Goal: Task Accomplishment & Management: Complete application form

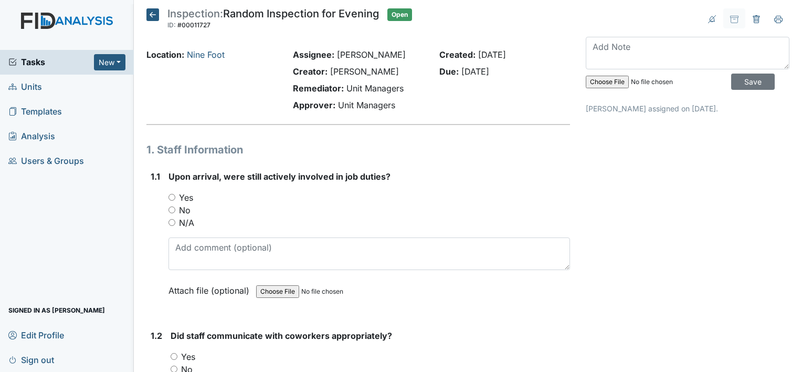
scroll to position [119, 0]
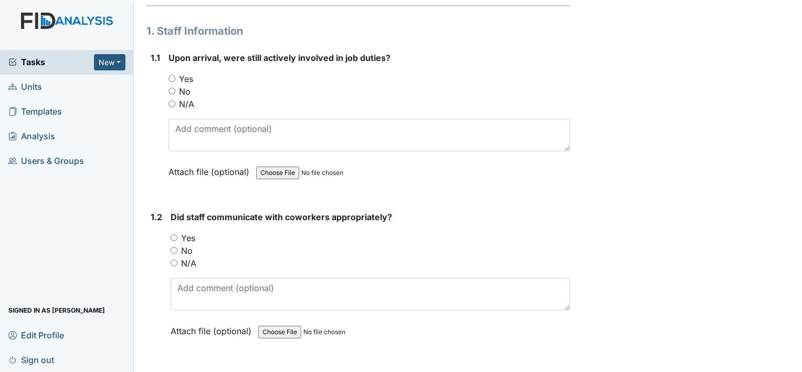
click at [172, 76] on input "Yes" at bounding box center [172, 78] width 7 height 7
radio input "true"
click at [174, 236] on input "Yes" at bounding box center [174, 237] width 7 height 7
radio input "true"
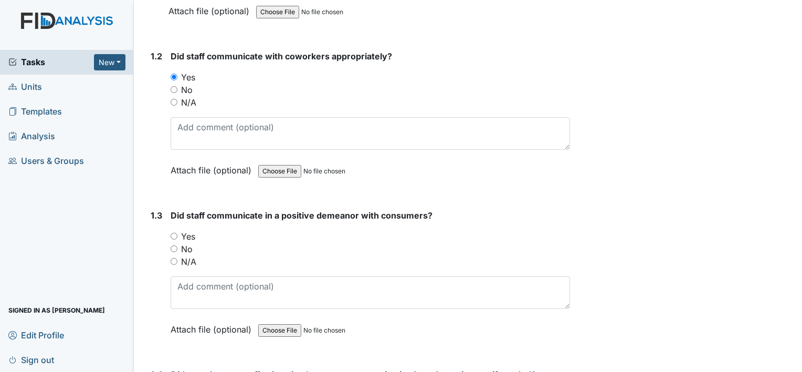
scroll to position [300, 0]
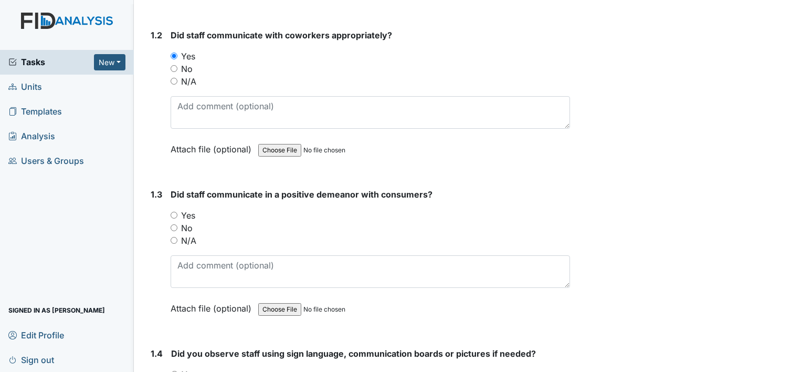
click at [174, 214] on input "Yes" at bounding box center [174, 215] width 7 height 7
radio input "true"
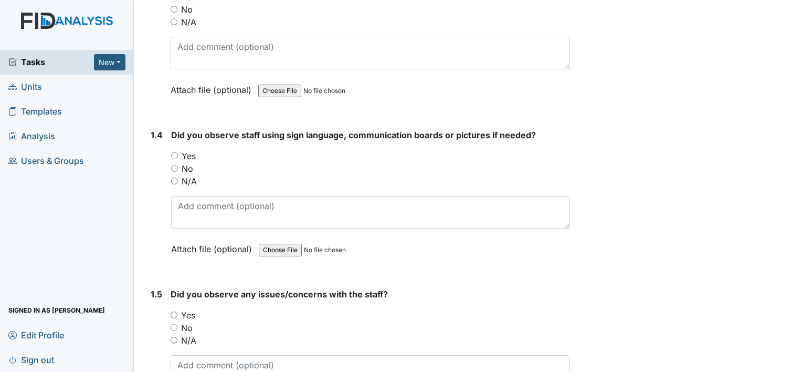
scroll to position [531, 0]
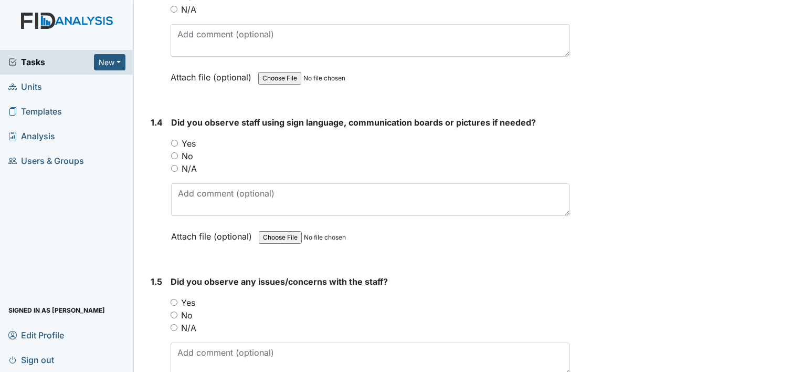
click at [174, 153] on input "No" at bounding box center [174, 155] width 7 height 7
radio input "true"
click at [174, 153] on input "No" at bounding box center [174, 155] width 7 height 7
click at [174, 311] on input "No" at bounding box center [174, 314] width 7 height 7
radio input "true"
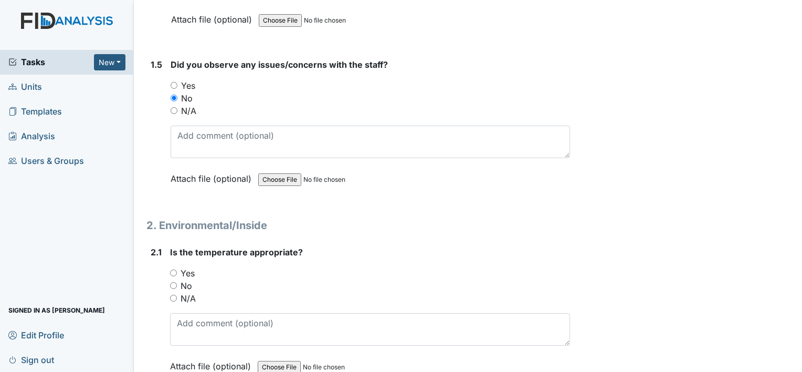
scroll to position [769, 0]
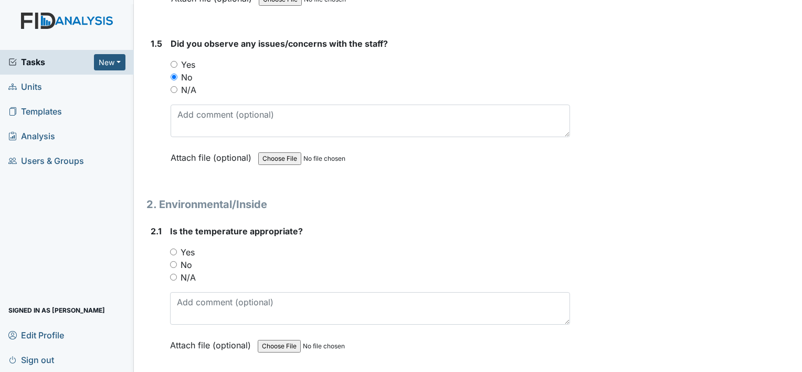
click at [173, 248] on input "Yes" at bounding box center [173, 251] width 7 height 7
radio input "true"
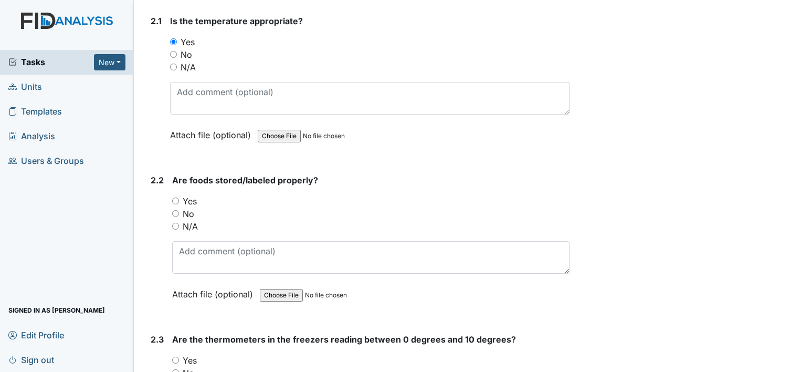
scroll to position [1000, 0]
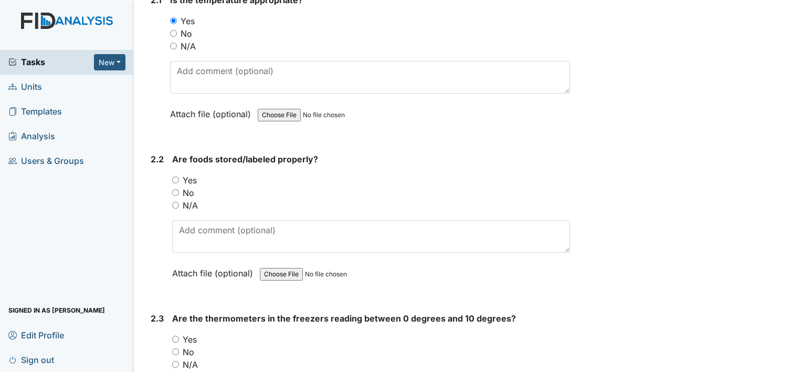
click at [177, 176] on input "Yes" at bounding box center [175, 179] width 7 height 7
radio input "true"
click at [176, 335] on input "Yes" at bounding box center [175, 338] width 7 height 7
radio input "true"
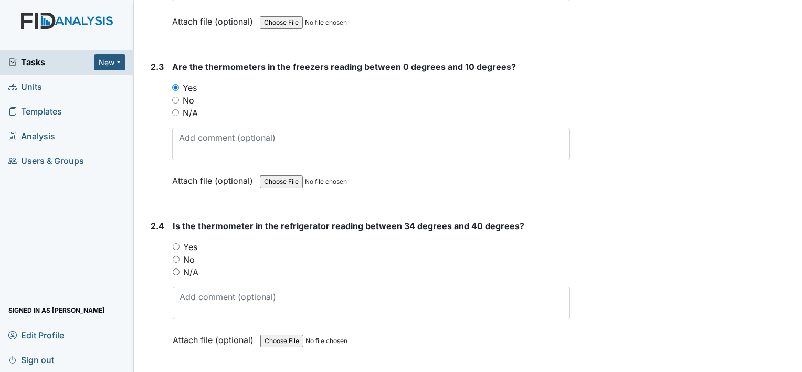
scroll to position [1272, 0]
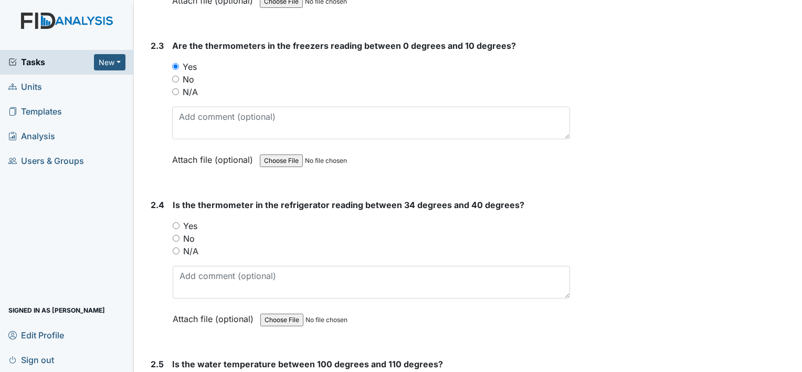
click at [176, 235] on input "No" at bounding box center [176, 238] width 7 height 7
radio input "true"
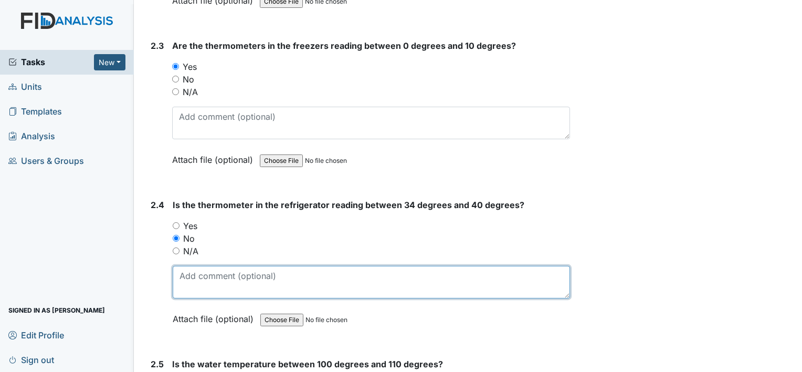
click at [265, 273] on textarea at bounding box center [371, 282] width 397 height 33
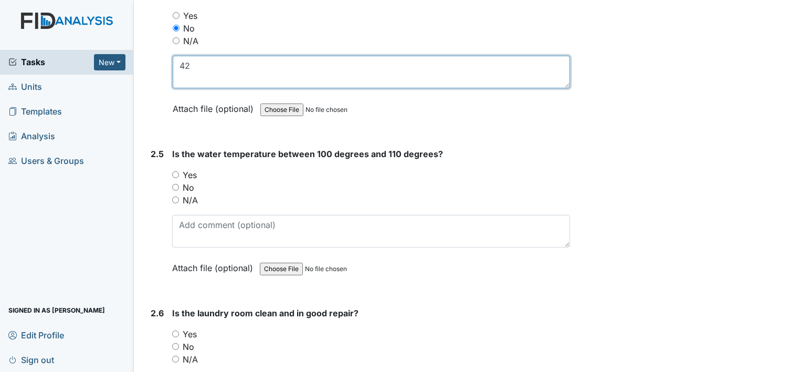
scroll to position [1503, 0]
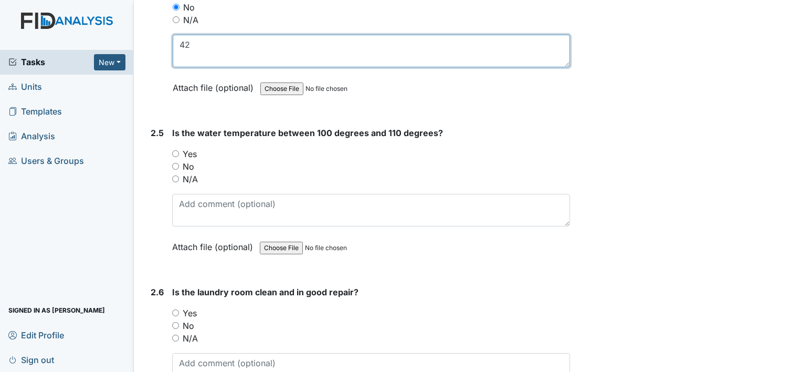
type textarea "42"
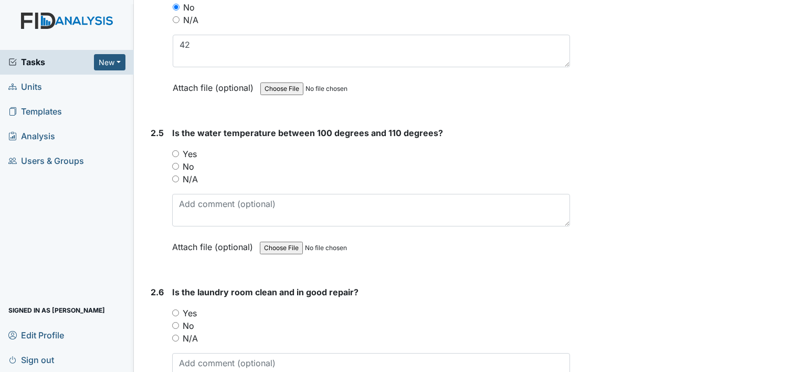
click at [173, 150] on input "Yes" at bounding box center [175, 153] width 7 height 7
radio input "true"
click at [175, 309] on input "Yes" at bounding box center [175, 312] width 7 height 7
radio input "true"
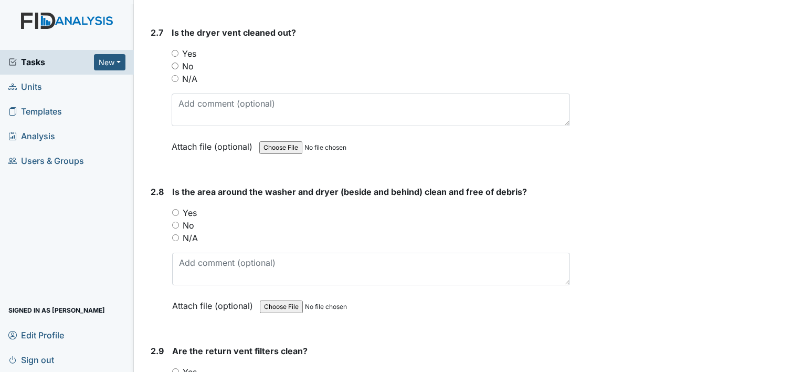
scroll to position [1923, 0]
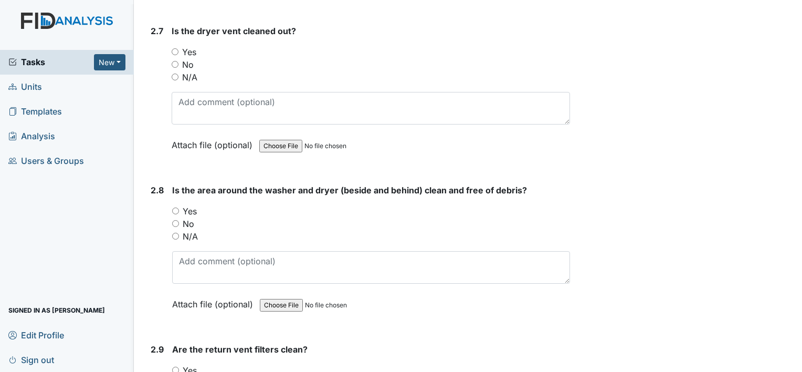
click at [175, 48] on input "Yes" at bounding box center [175, 51] width 7 height 7
radio input "true"
click at [174, 207] on input "Yes" at bounding box center [175, 210] width 7 height 7
radio input "true"
click at [175, 366] on input "Yes" at bounding box center [175, 369] width 7 height 7
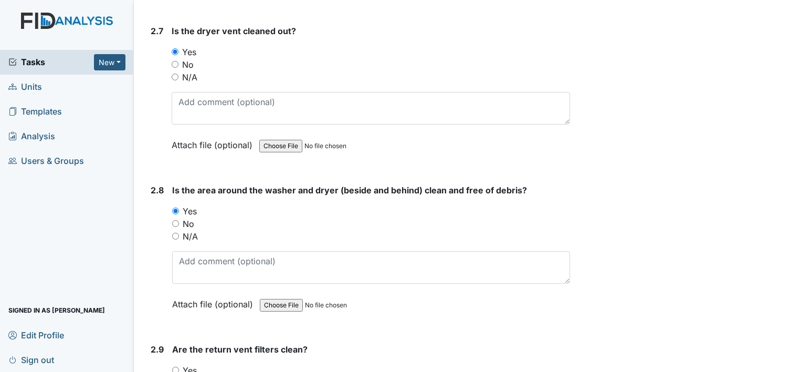
radio input "true"
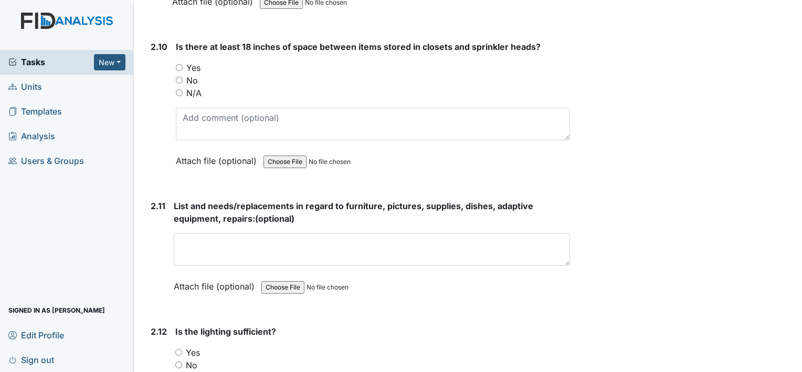
scroll to position [2385, 0]
click at [177, 76] on input "No" at bounding box center [179, 79] width 7 height 7
radio input "true"
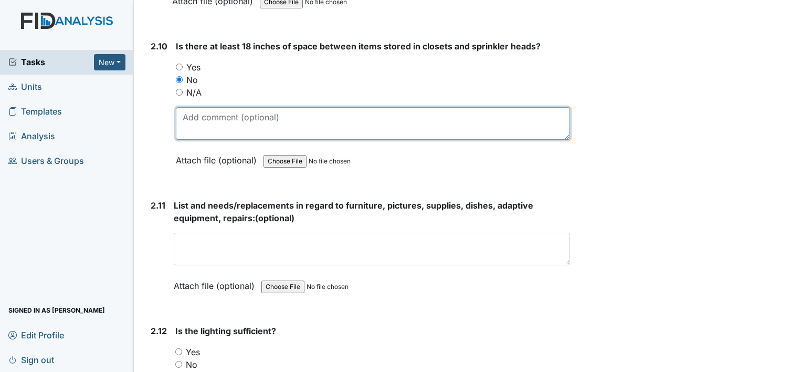
click at [184, 107] on textarea at bounding box center [373, 123] width 394 height 33
click at [359, 109] on textarea "JJ-No ,HG-No ,WT-No TS-No DG -Yes , SK - Yes" at bounding box center [373, 123] width 394 height 33
click at [353, 108] on textarea "JJ-No ,HG-No ,WT-No TS-No DG -Yes , SK - Yes" at bounding box center [373, 123] width 394 height 33
click at [383, 111] on textarea "JJ-No ,HG-No ,WT-No TS-No DG -Yes , SK - Yes" at bounding box center [373, 123] width 394 height 33
click at [355, 109] on textarea "JJ-No ,HG-No ,WT-No TS-No DG -Yes , SK Yes" at bounding box center [373, 123] width 394 height 33
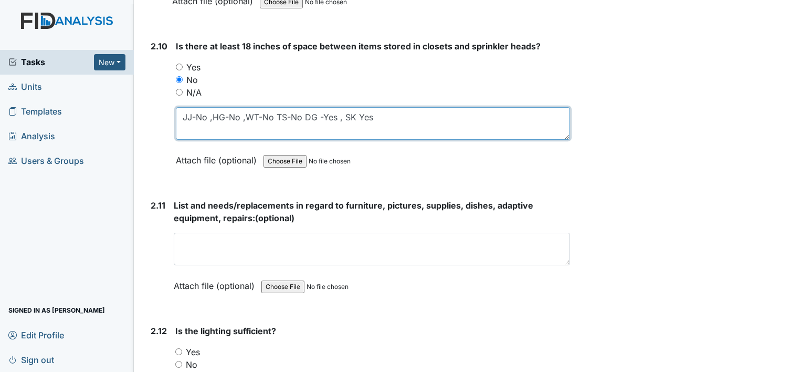
click at [355, 109] on textarea "JJ-No ,HG-No ,WT-No TS-No DG -Yes , SK Yes" at bounding box center [373, 123] width 394 height 33
type textarea "JJ-No ,HG-No ,WT-No TS-No DG -Yes , SK -Yes"
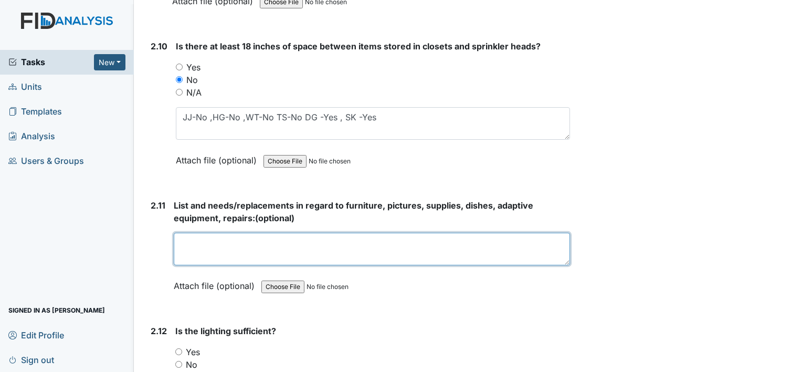
click at [196, 233] on textarea at bounding box center [372, 249] width 396 height 33
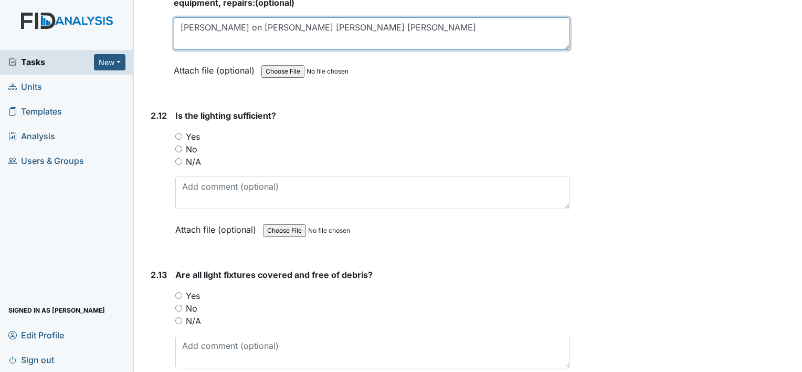
scroll to position [2616, 0]
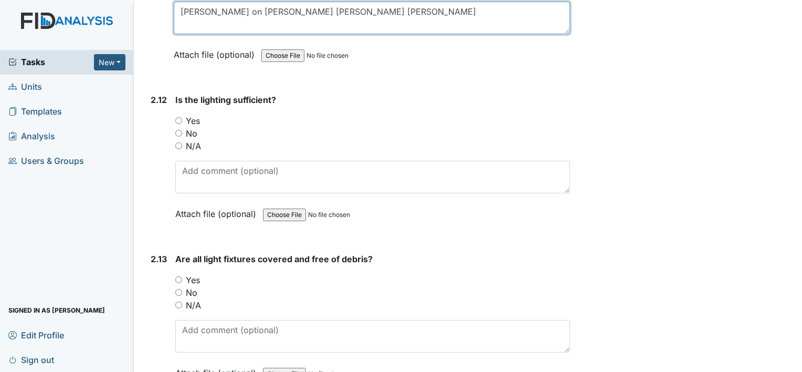
type textarea "Tina Knob on dresser Walter Knobs Helen Knobs John Knobs"
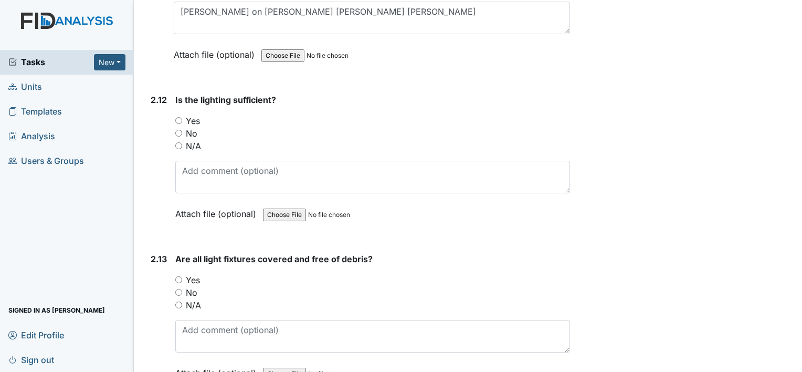
click at [177, 117] on input "Yes" at bounding box center [178, 120] width 7 height 7
radio input "true"
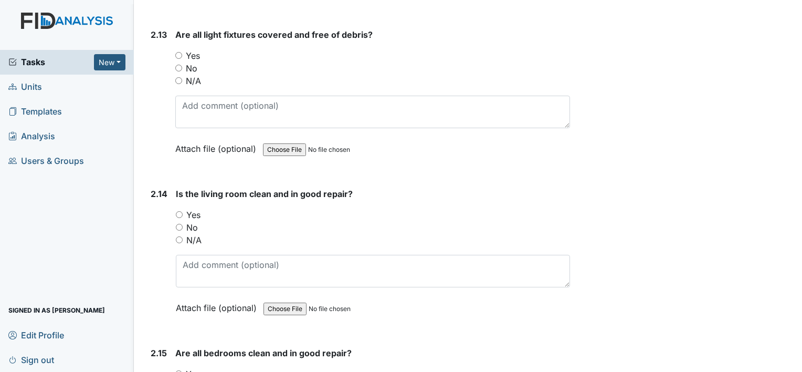
scroll to position [2861, 0]
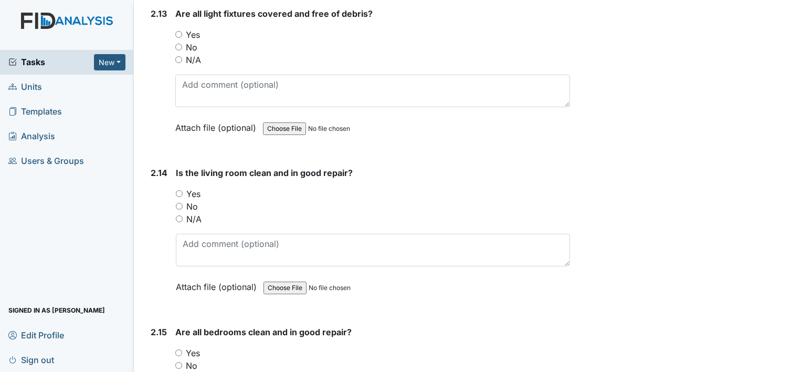
click at [178, 31] on input "Yes" at bounding box center [178, 34] width 7 height 7
radio input "true"
click at [178, 190] on input "Yes" at bounding box center [179, 193] width 7 height 7
radio input "true"
click at [178, 349] on input "Yes" at bounding box center [178, 352] width 7 height 7
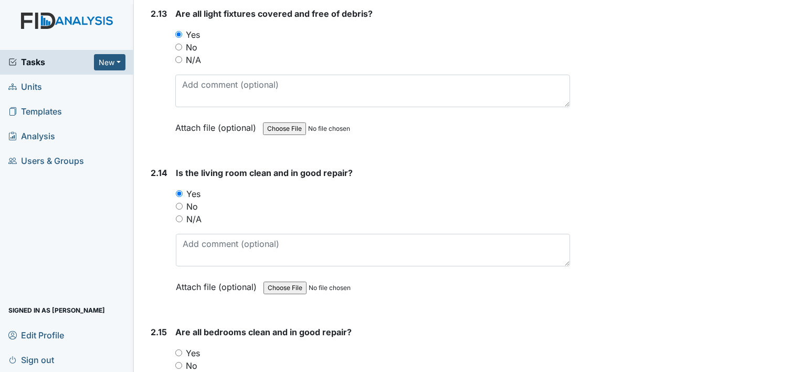
radio input "true"
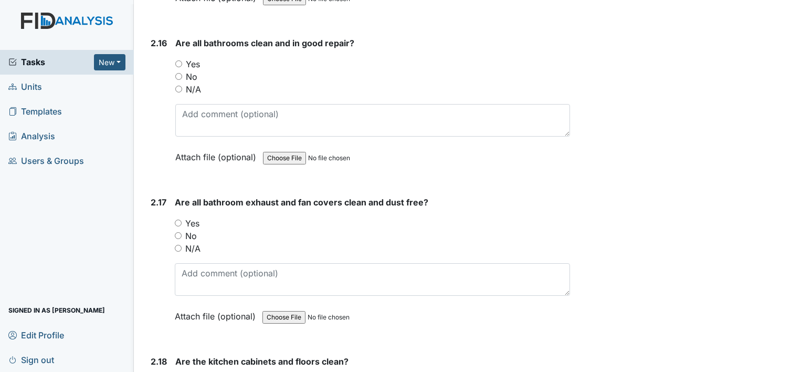
scroll to position [3330, 0]
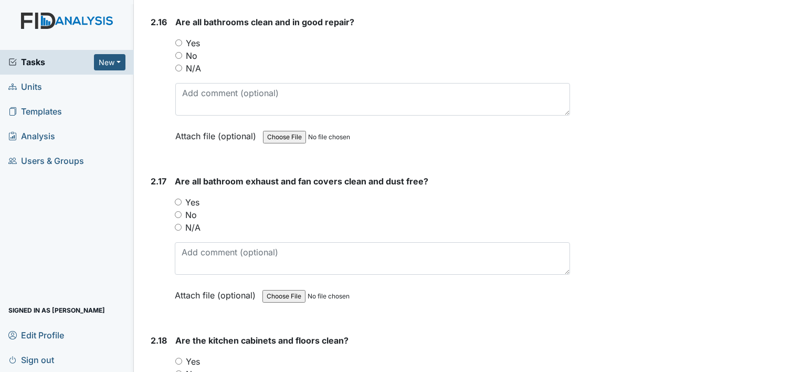
click at [178, 39] on input "Yes" at bounding box center [178, 42] width 7 height 7
radio input "true"
click at [177, 198] on input "Yes" at bounding box center [178, 201] width 7 height 7
radio input "true"
click at [177, 357] on input "Yes" at bounding box center [178, 360] width 7 height 7
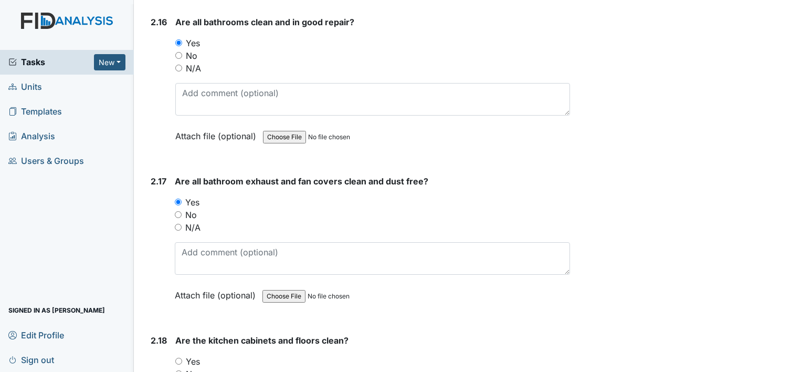
radio input "true"
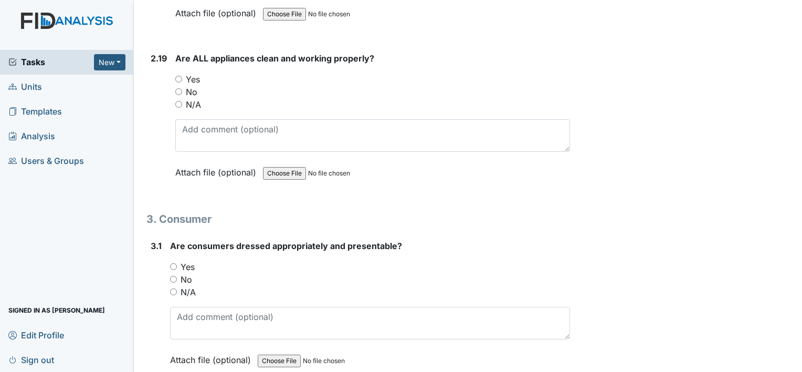
scroll to position [3792, 0]
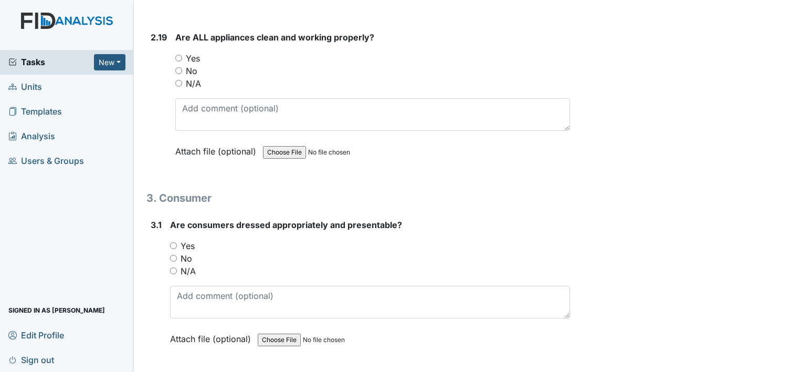
click at [178, 55] on input "Yes" at bounding box center [178, 58] width 7 height 7
radio input "true"
click at [172, 242] on input "Yes" at bounding box center [173, 245] width 7 height 7
radio input "true"
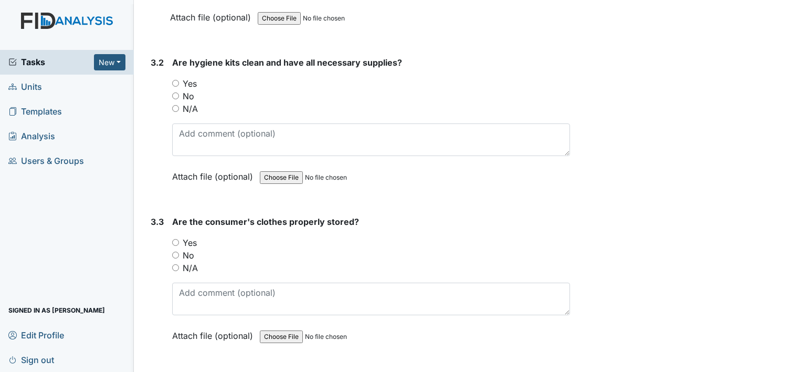
scroll to position [4134, 0]
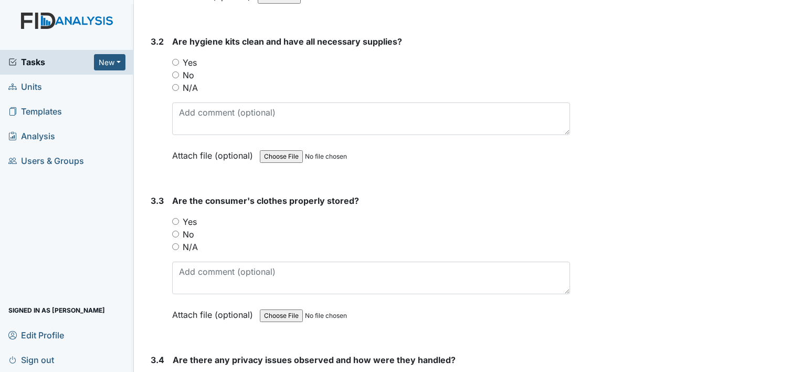
click at [178, 59] on input "Yes" at bounding box center [175, 62] width 7 height 7
radio input "true"
click at [175, 218] on input "Yes" at bounding box center [175, 221] width 7 height 7
radio input "true"
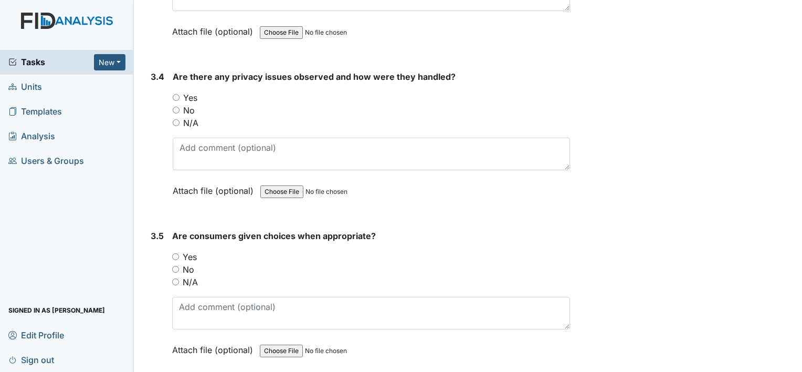
scroll to position [4421, 0]
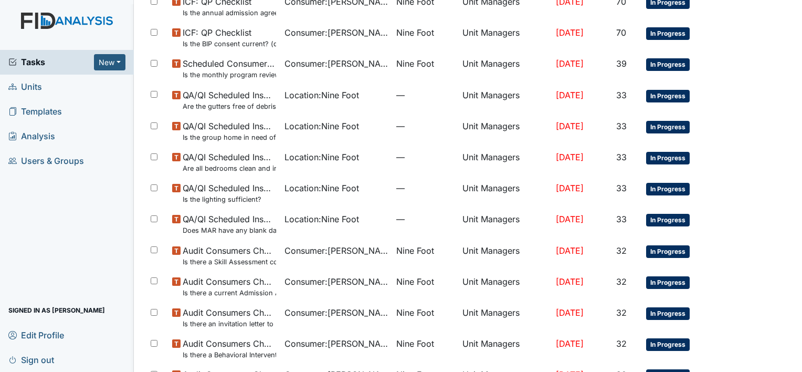
scroll to position [683, 0]
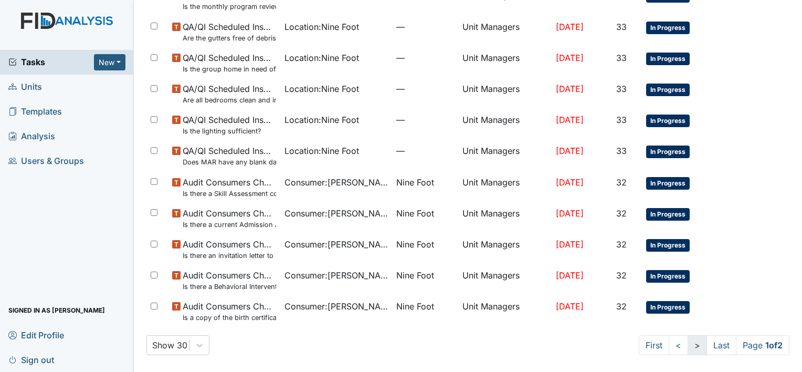
click at [688, 346] on link ">" at bounding box center [697, 345] width 19 height 20
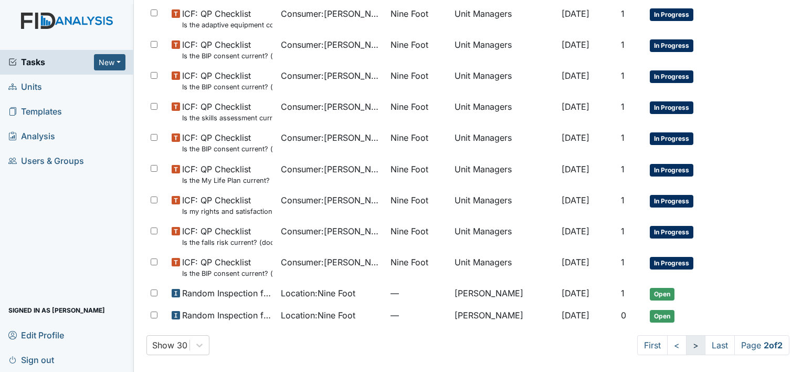
scroll to position [406, 0]
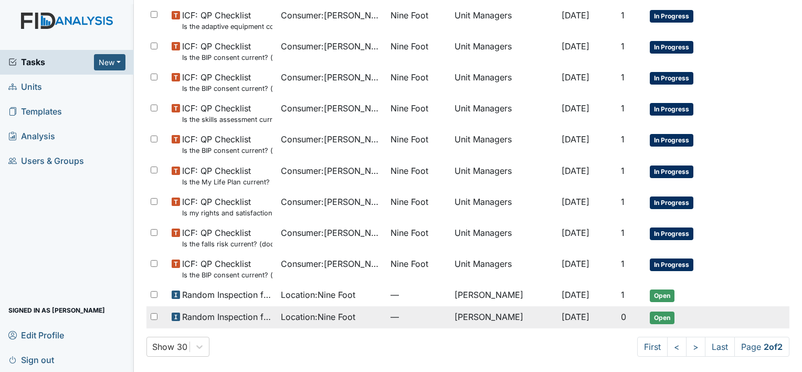
click at [344, 317] on span "Location : Nine Foot" at bounding box center [318, 316] width 75 height 13
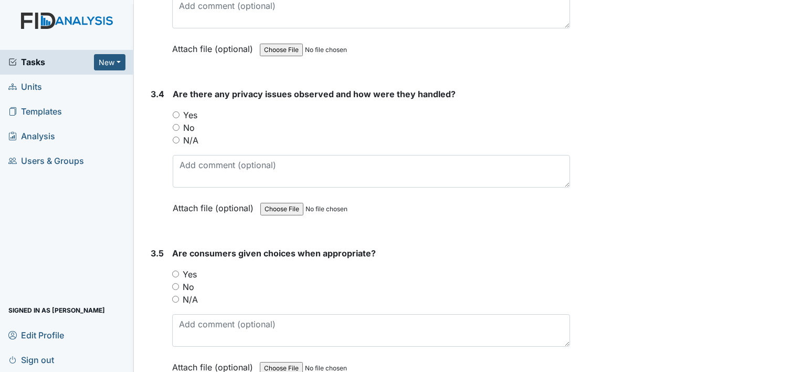
scroll to position [4462, 0]
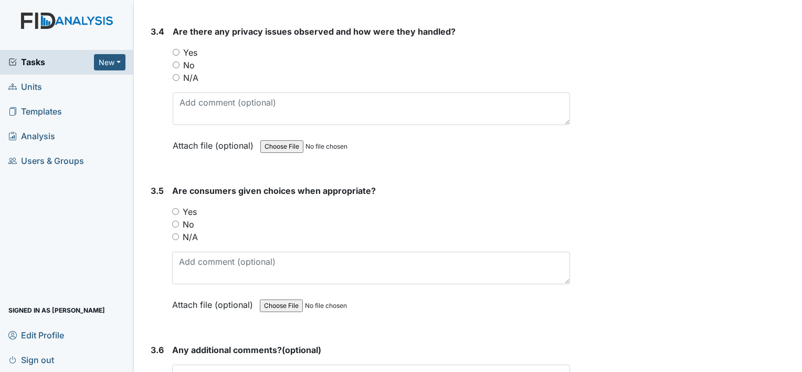
click at [174, 61] on input "No" at bounding box center [176, 64] width 7 height 7
radio input "true"
click at [175, 208] on input "Yes" at bounding box center [175, 211] width 7 height 7
radio input "true"
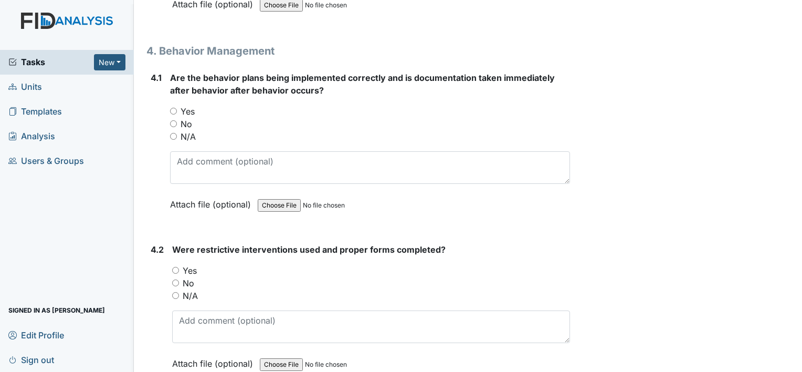
scroll to position [4897, 0]
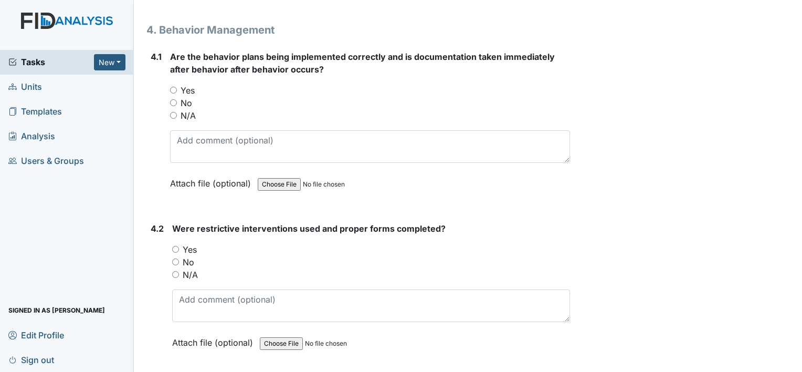
click at [174, 87] on input "Yes" at bounding box center [173, 90] width 7 height 7
radio input "true"
click at [317, 223] on div "Were restrictive interventions used and proper forms completed? You must select…" at bounding box center [371, 289] width 398 height 134
click at [172, 112] on input "N/A" at bounding box center [173, 115] width 7 height 7
radio input "true"
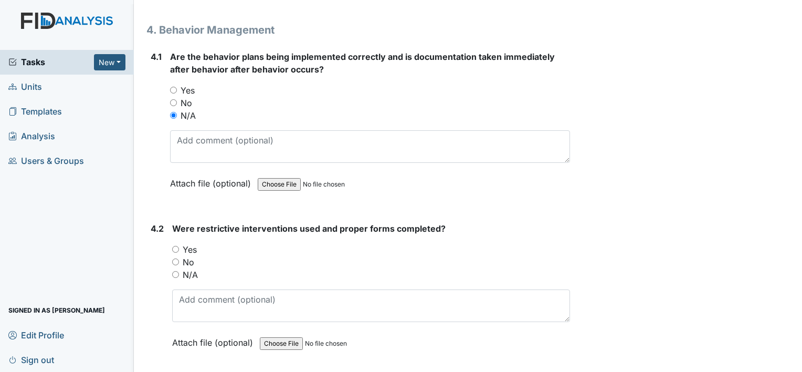
click at [173, 271] on input "N/A" at bounding box center [175, 274] width 7 height 7
radio input "true"
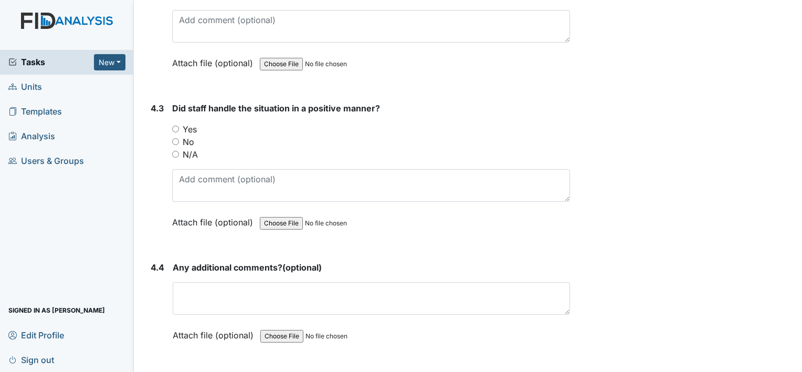
scroll to position [5183, 0]
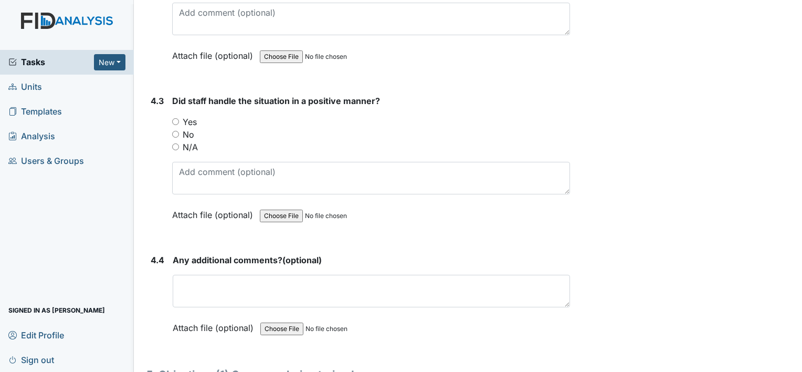
click at [177, 143] on input "N/A" at bounding box center [175, 146] width 7 height 7
radio input "true"
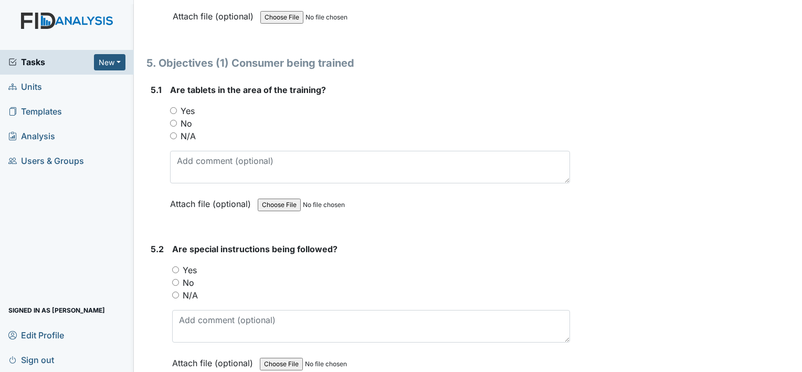
scroll to position [5498, 0]
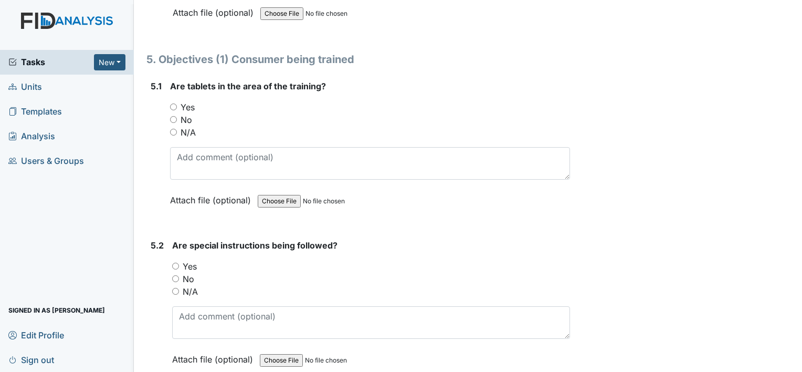
click at [173, 103] on input "Yes" at bounding box center [173, 106] width 7 height 7
radio input "true"
click at [176, 262] on input "Yes" at bounding box center [175, 265] width 7 height 7
radio input "true"
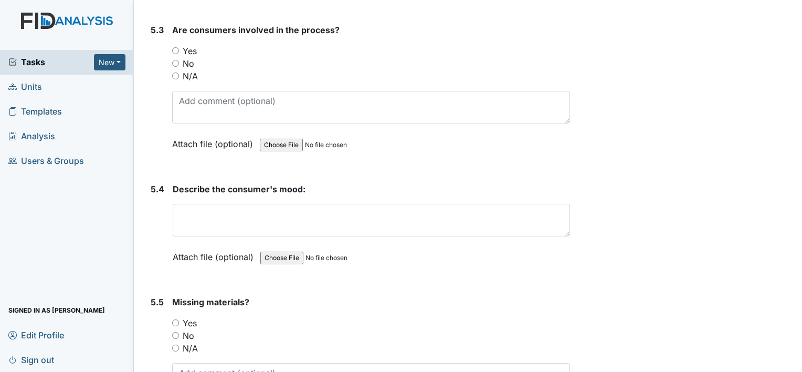
scroll to position [5876, 0]
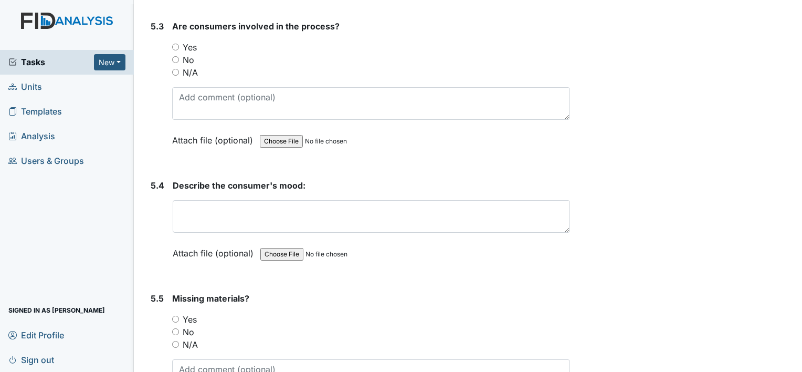
click at [176, 44] on input "Yes" at bounding box center [175, 47] width 7 height 7
radio input "true"
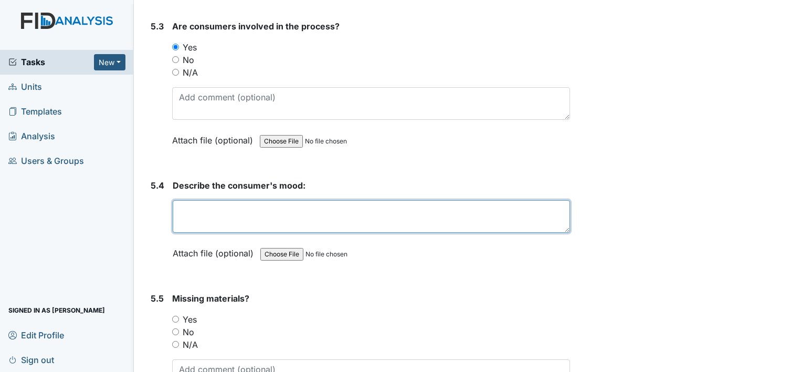
click at [185, 200] on textarea at bounding box center [371, 216] width 397 height 33
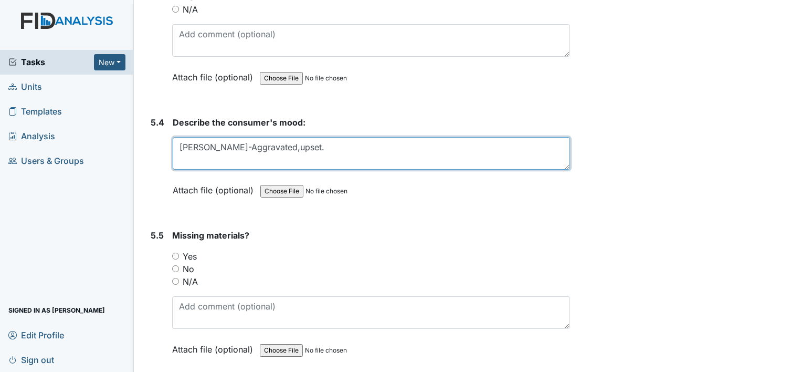
scroll to position [5960, 0]
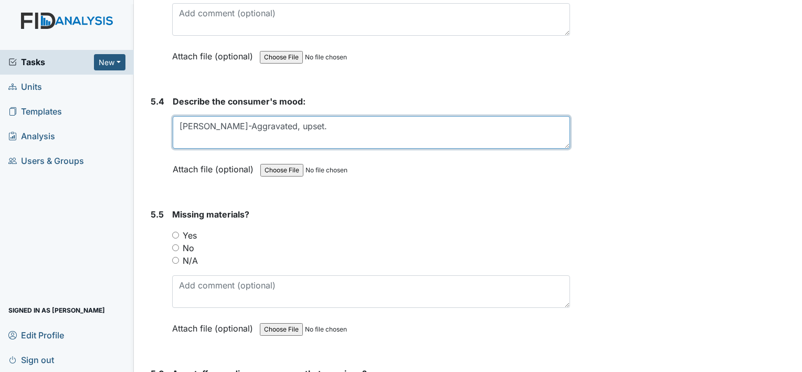
type textarea "Tina-Aggravated, upset."
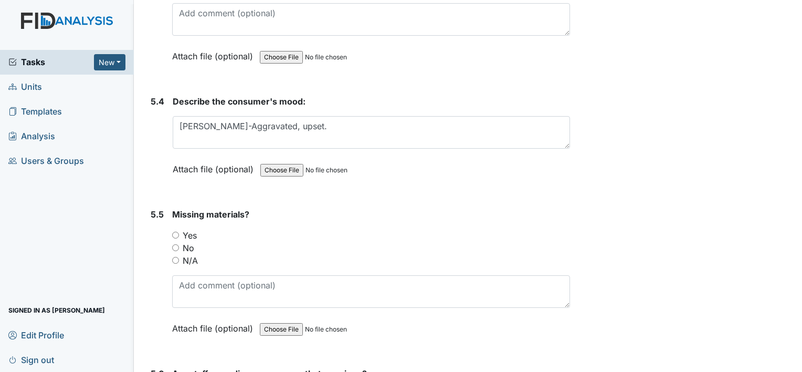
click at [175, 244] on input "No" at bounding box center [175, 247] width 7 height 7
radio input "true"
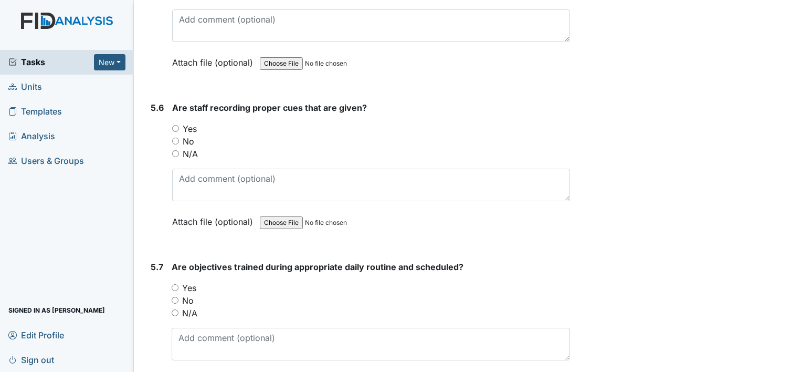
scroll to position [6261, 0]
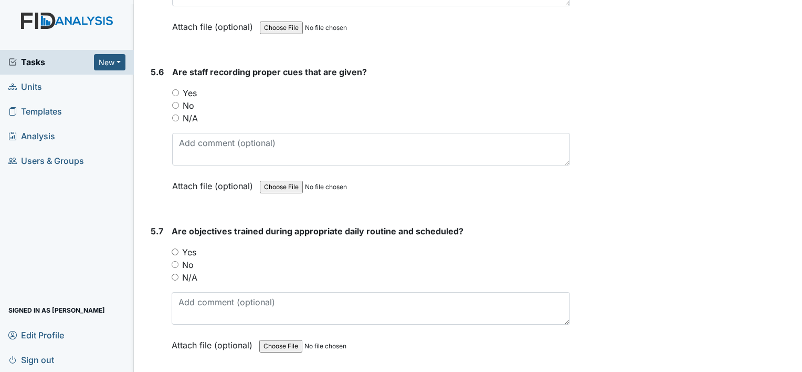
click at [174, 89] on input "Yes" at bounding box center [175, 92] width 7 height 7
radio input "true"
click at [174, 248] on input "Yes" at bounding box center [175, 251] width 7 height 7
radio input "true"
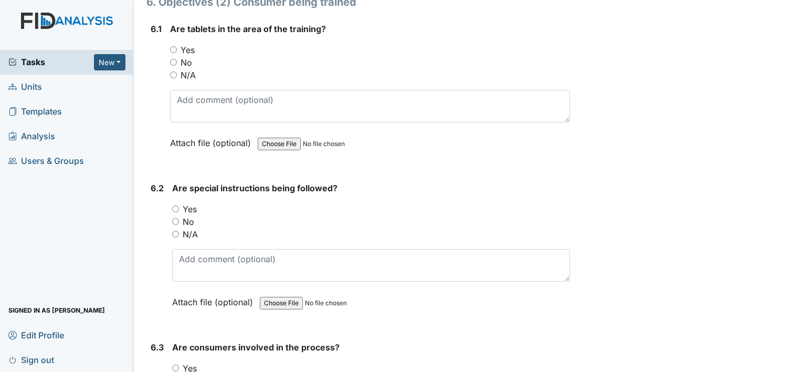
scroll to position [6765, 0]
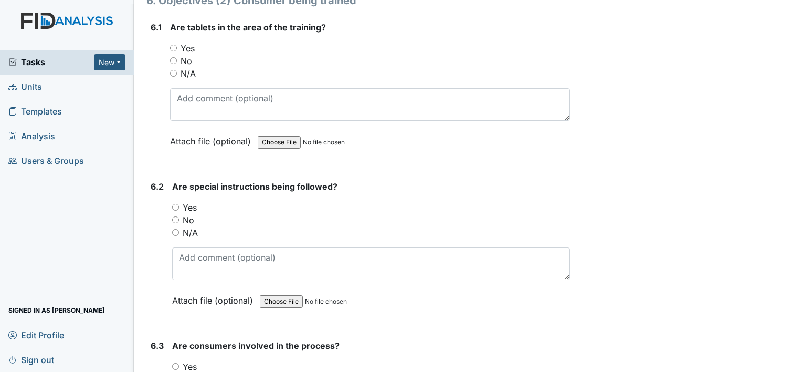
click at [172, 45] on input "Yes" at bounding box center [173, 48] width 7 height 7
radio input "true"
click at [176, 204] on input "Yes" at bounding box center [175, 207] width 7 height 7
radio input "true"
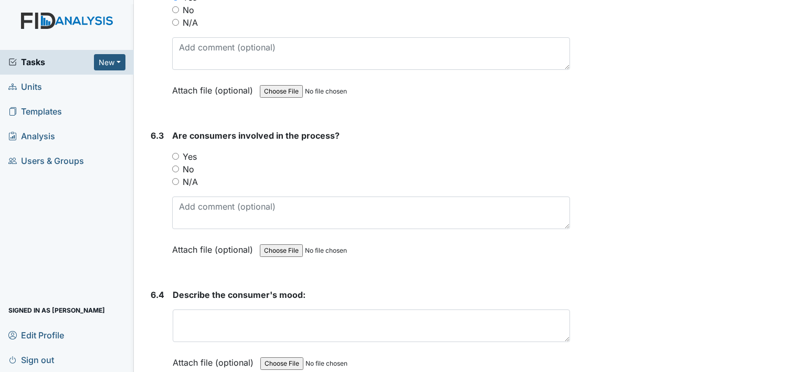
scroll to position [7045, 0]
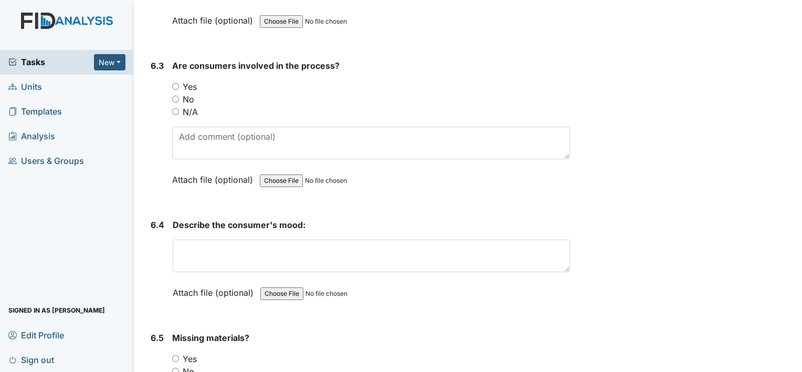
click at [176, 83] on input "Yes" at bounding box center [175, 86] width 7 height 7
radio input "true"
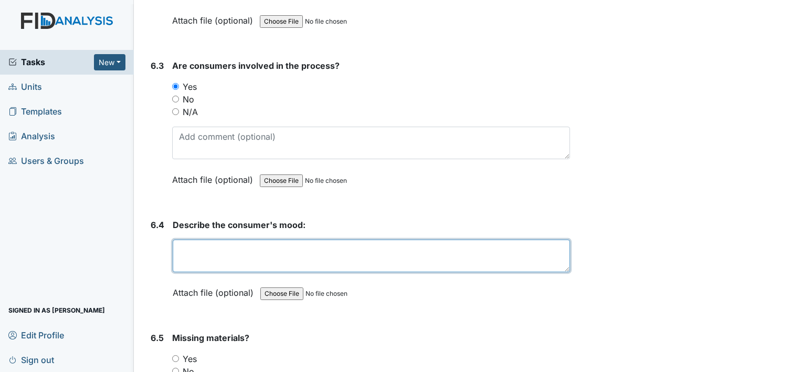
click at [202, 239] on textarea at bounding box center [371, 255] width 397 height 33
type textarea "HG- Willing"
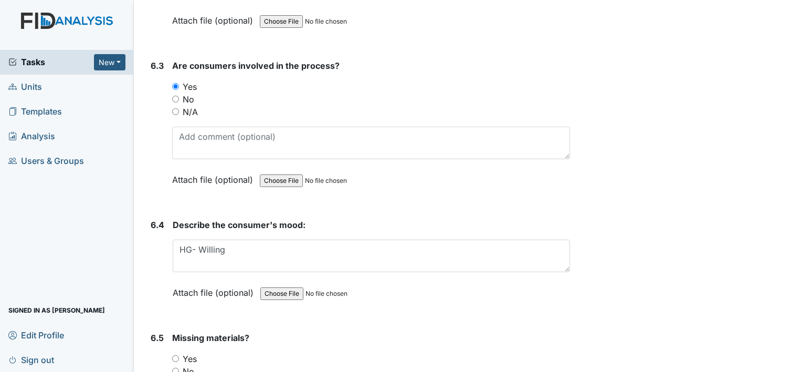
click at [174, 367] on input "No" at bounding box center [175, 370] width 7 height 7
radio input "true"
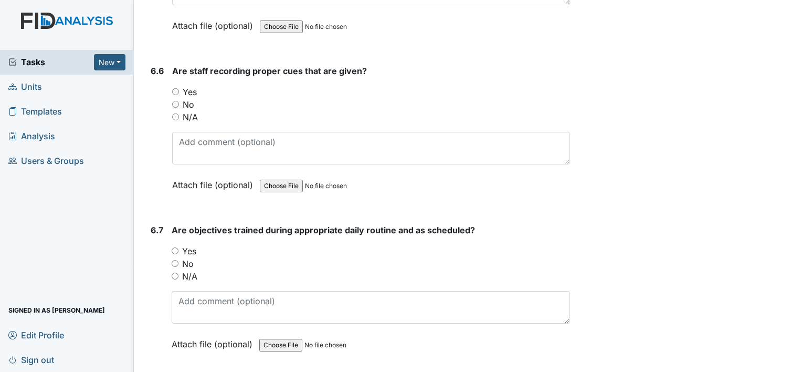
scroll to position [7486, 0]
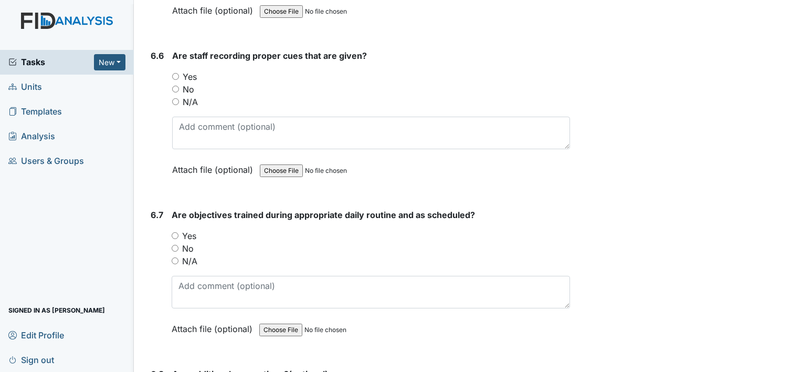
click at [176, 73] on input "Yes" at bounding box center [175, 76] width 7 height 7
radio input "true"
click at [176, 232] on input "Yes" at bounding box center [175, 235] width 7 height 7
radio input "true"
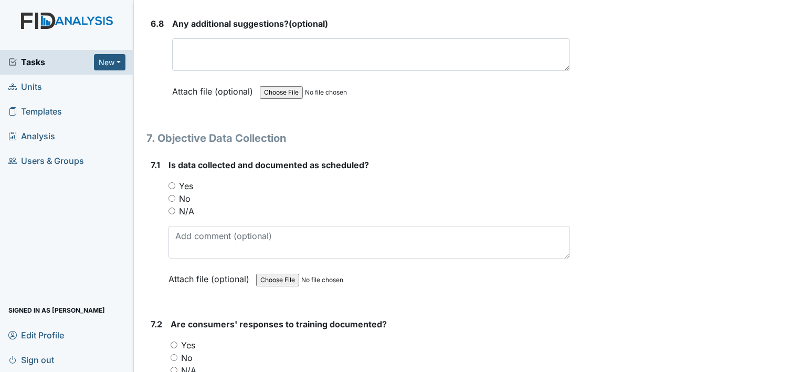
scroll to position [7857, 0]
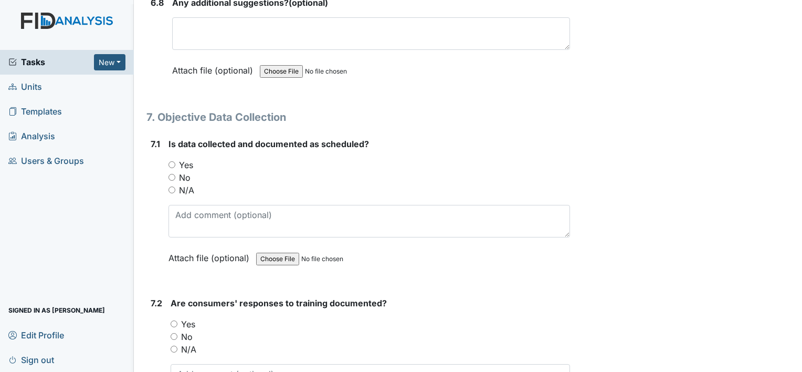
click at [172, 161] on input "Yes" at bounding box center [172, 164] width 7 height 7
radio input "true"
click at [174, 320] on input "Yes" at bounding box center [174, 323] width 7 height 7
radio input "true"
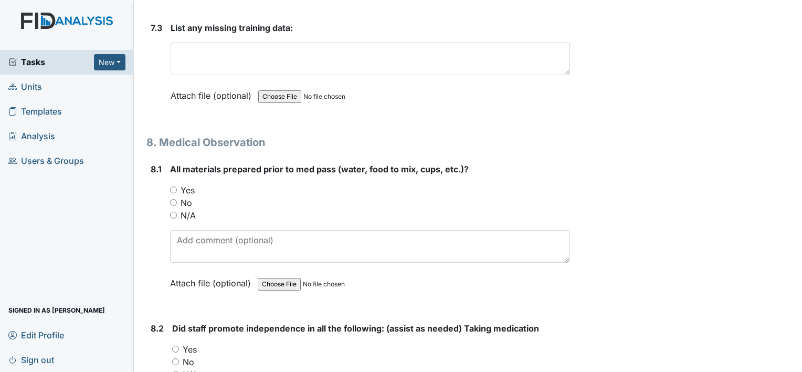
scroll to position [8312, 0]
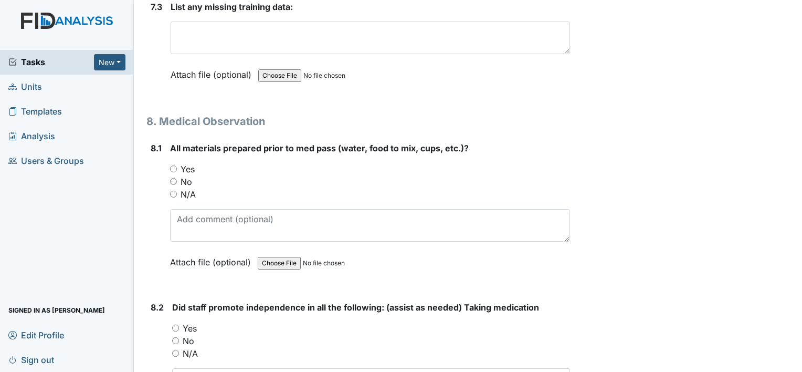
click at [173, 165] on input "Yes" at bounding box center [173, 168] width 7 height 7
radio input "true"
click at [175, 324] on input "Yes" at bounding box center [175, 327] width 7 height 7
radio input "true"
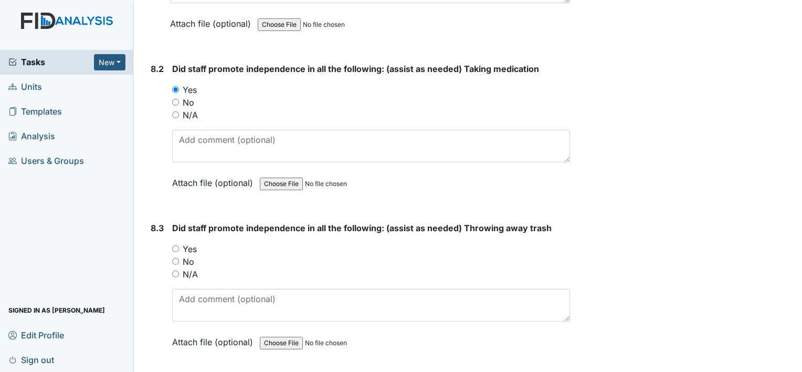
scroll to position [8564, 0]
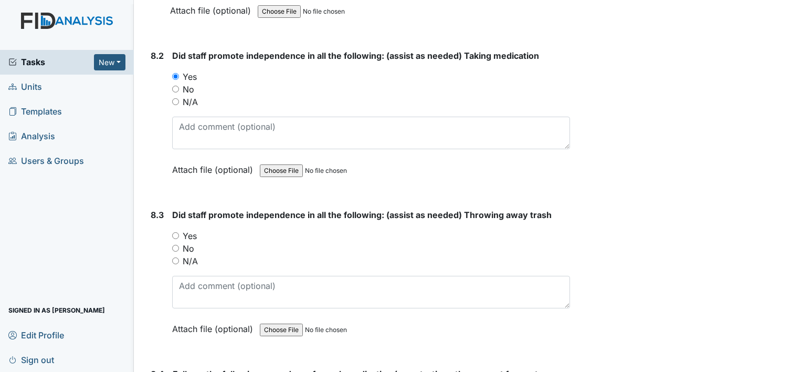
click at [176, 232] on input "Yes" at bounding box center [175, 235] width 7 height 7
radio input "true"
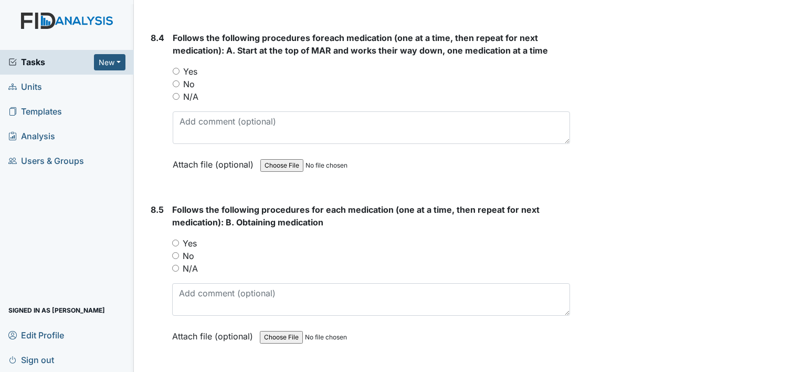
scroll to position [8906, 0]
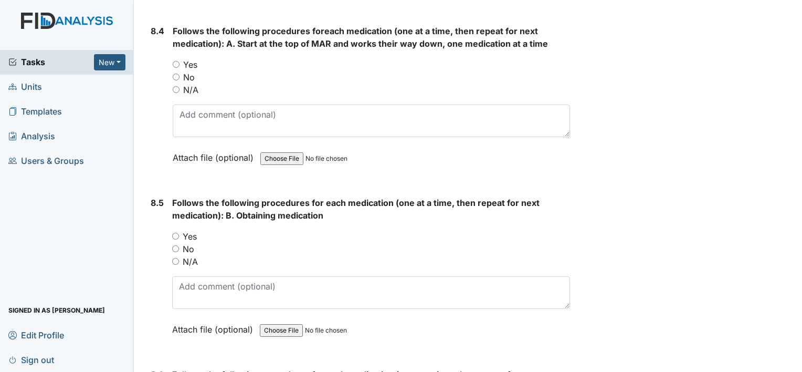
click at [174, 61] on input "Yes" at bounding box center [176, 64] width 7 height 7
radio input "true"
click at [176, 233] on input "Yes" at bounding box center [175, 236] width 7 height 7
radio input "true"
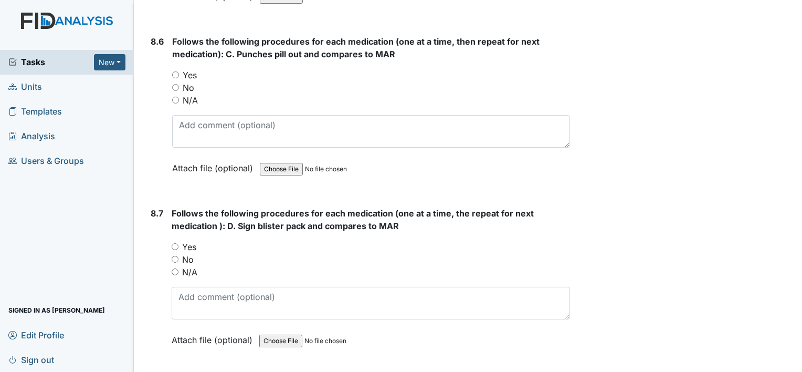
scroll to position [9249, 0]
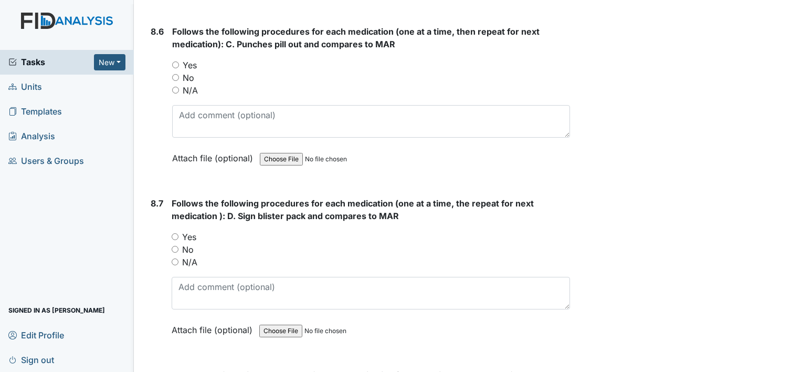
click at [175, 61] on input "Yes" at bounding box center [175, 64] width 7 height 7
radio input "true"
click at [176, 233] on input "Yes" at bounding box center [175, 236] width 7 height 7
radio input "true"
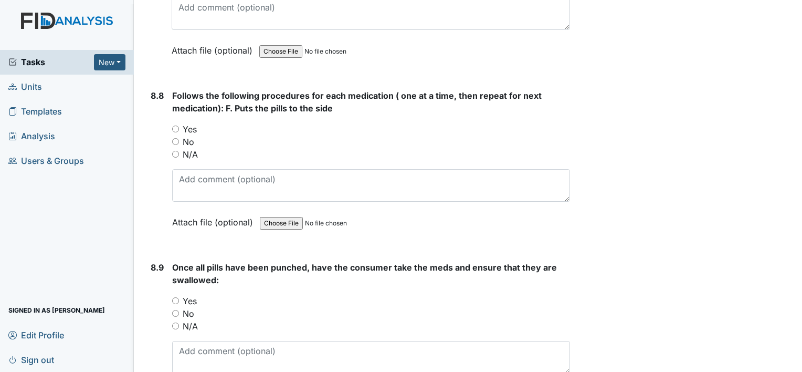
scroll to position [9570, 0]
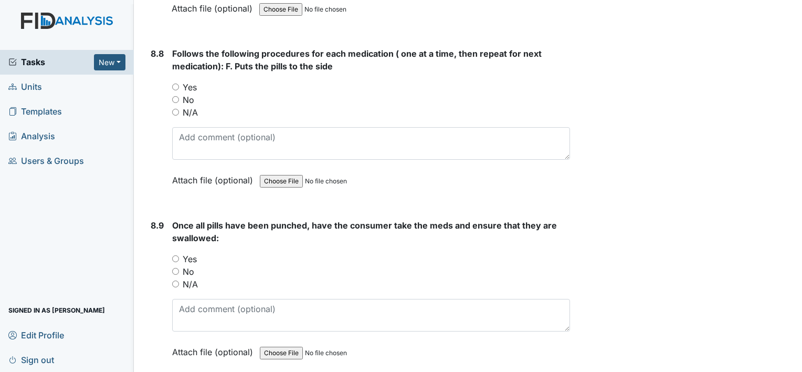
click at [175, 83] on input "Yes" at bounding box center [175, 86] width 7 height 7
radio input "true"
click at [178, 255] on input "Yes" at bounding box center [175, 258] width 7 height 7
radio input "true"
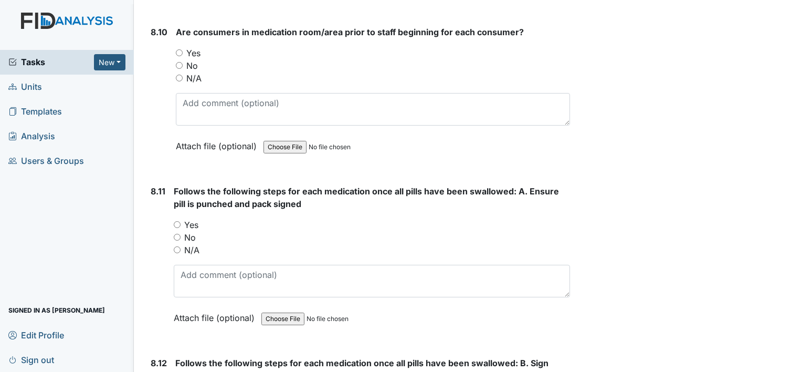
scroll to position [9914, 0]
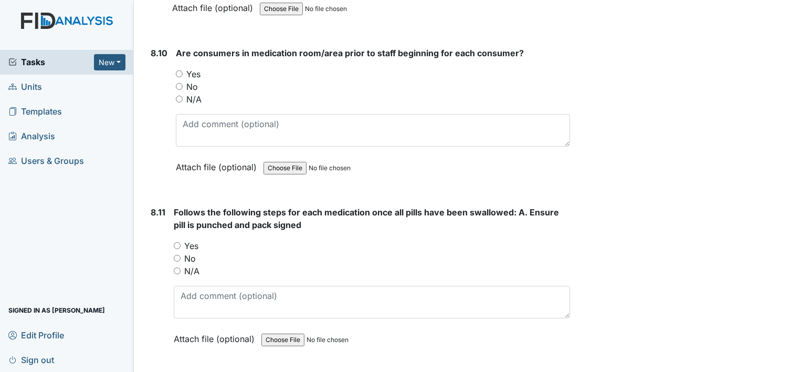
click at [178, 83] on input "No" at bounding box center [179, 86] width 7 height 7
radio input "true"
click at [175, 242] on input "Yes" at bounding box center [177, 245] width 7 height 7
radio input "true"
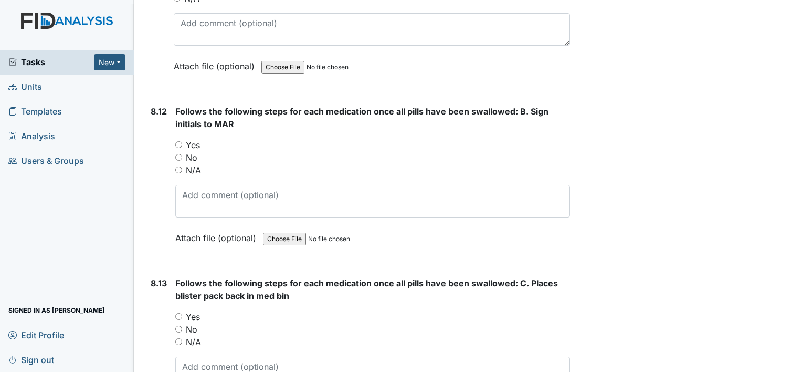
scroll to position [10222, 0]
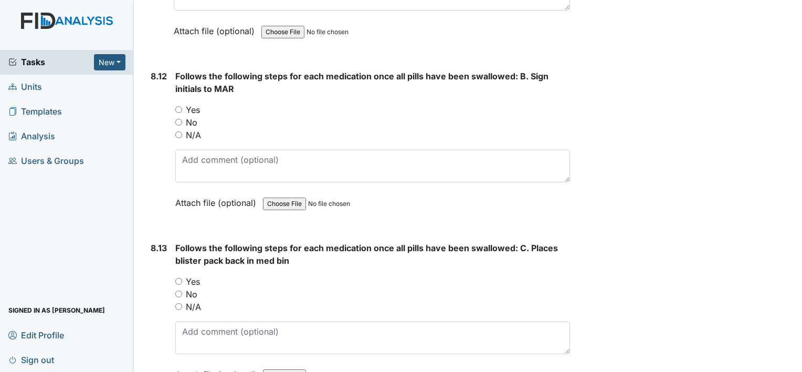
click at [178, 106] on input "Yes" at bounding box center [178, 109] width 7 height 7
radio input "true"
click at [177, 278] on input "Yes" at bounding box center [178, 281] width 7 height 7
radio input "true"
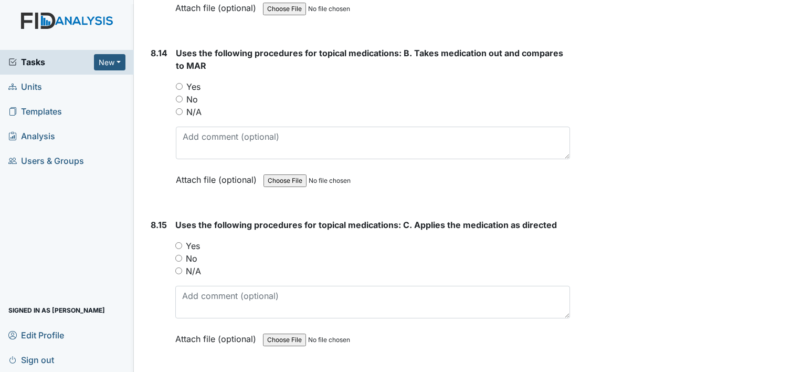
scroll to position [10593, 0]
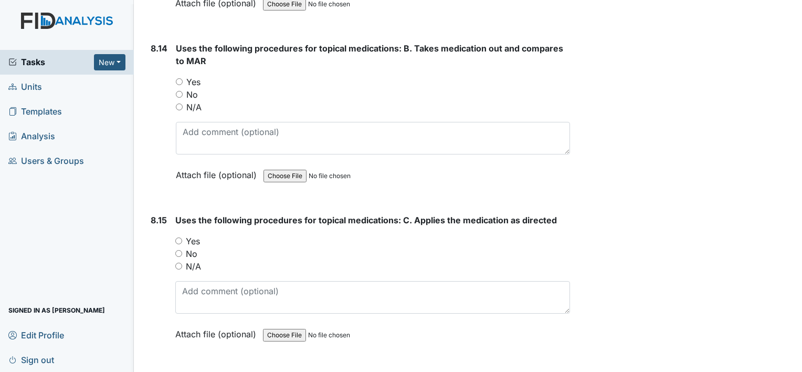
click at [180, 78] on input "Yes" at bounding box center [179, 81] width 7 height 7
radio input "true"
click at [177, 237] on input "Yes" at bounding box center [178, 240] width 7 height 7
radio input "true"
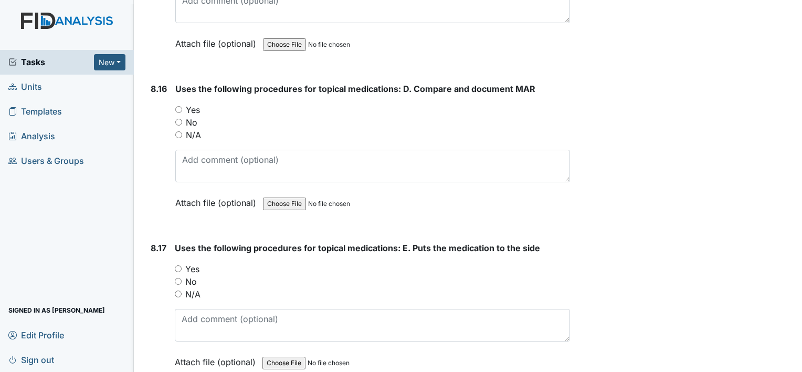
scroll to position [10893, 0]
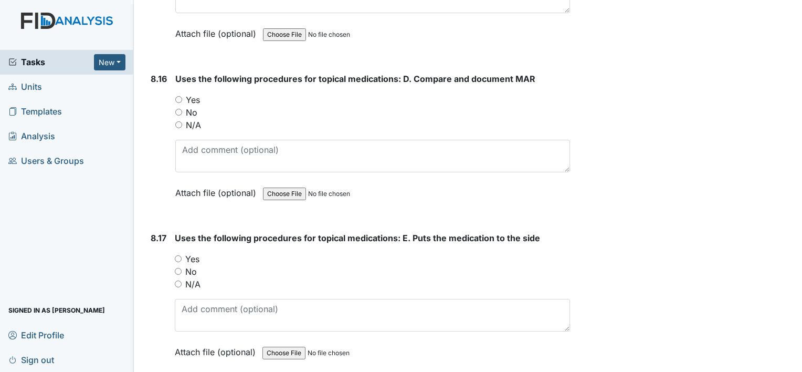
click at [177, 96] on input "Yes" at bounding box center [178, 99] width 7 height 7
radio input "true"
click at [176, 268] on input "No" at bounding box center [178, 271] width 7 height 7
radio input "true"
click at [177, 109] on input "No" at bounding box center [178, 112] width 7 height 7
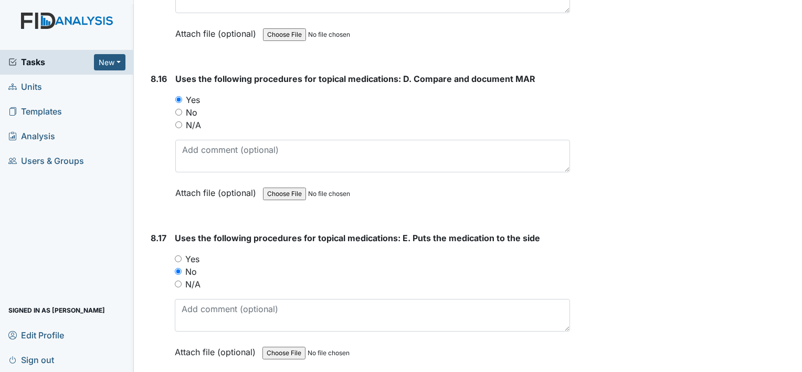
radio input "true"
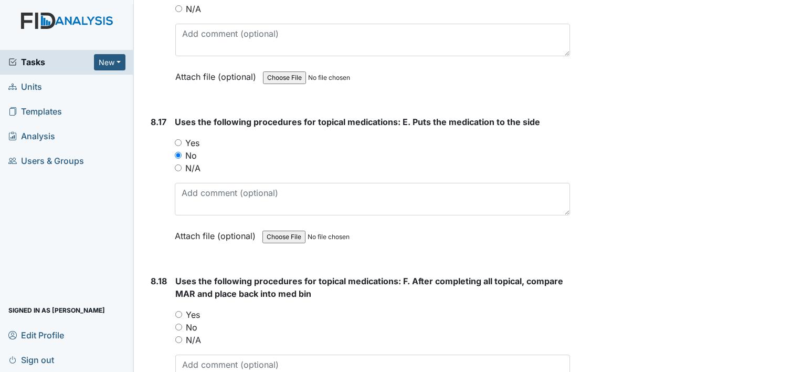
scroll to position [11019, 0]
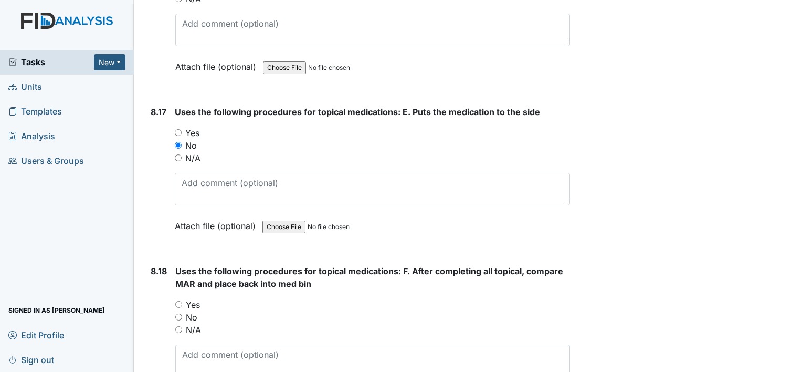
click at [178, 313] on input "No" at bounding box center [178, 316] width 7 height 7
radio input "true"
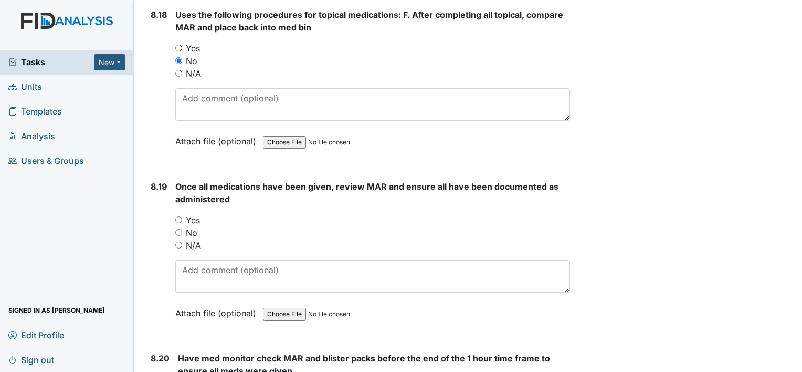
scroll to position [11285, 0]
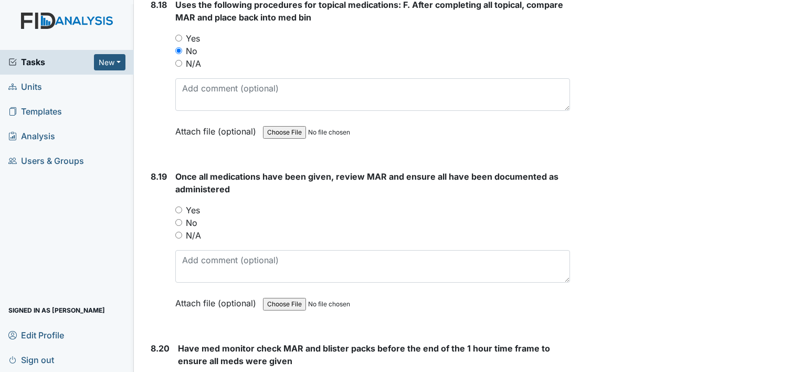
click at [178, 206] on input "Yes" at bounding box center [178, 209] width 7 height 7
radio input "true"
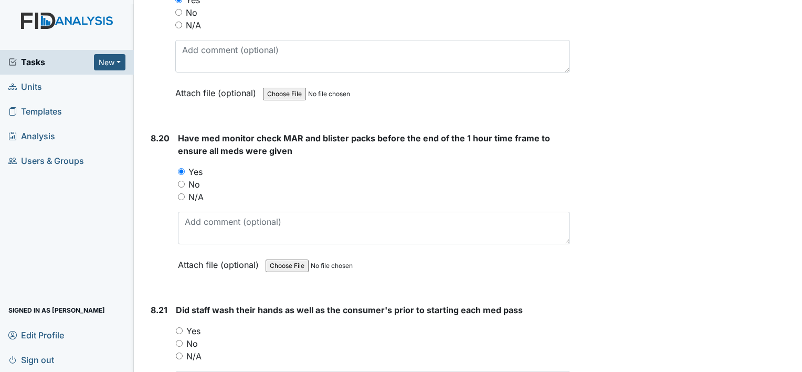
scroll to position [11516, 0]
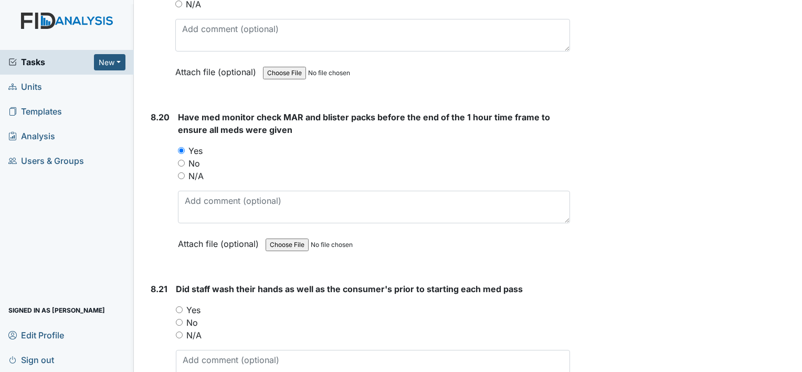
click at [180, 306] on input "Yes" at bounding box center [179, 309] width 7 height 7
radio input "true"
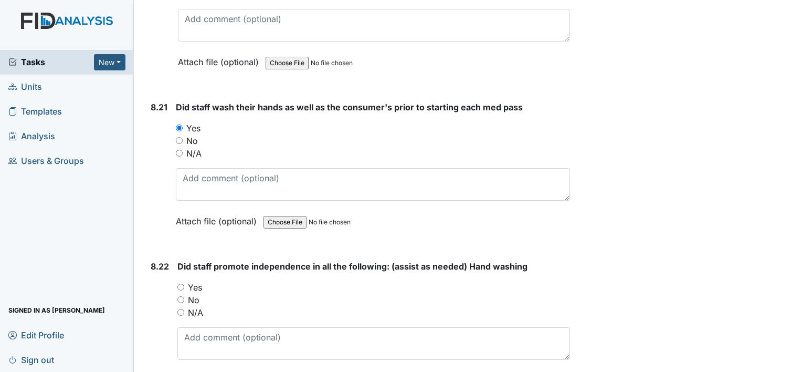
scroll to position [11719, 0]
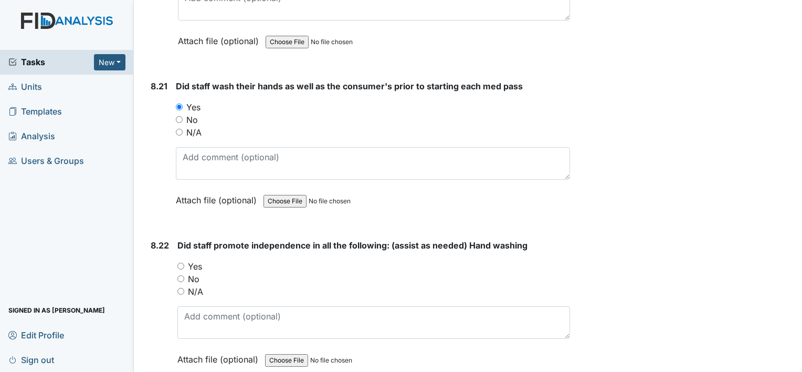
click at [181, 262] on input "Yes" at bounding box center [180, 265] width 7 height 7
radio input "true"
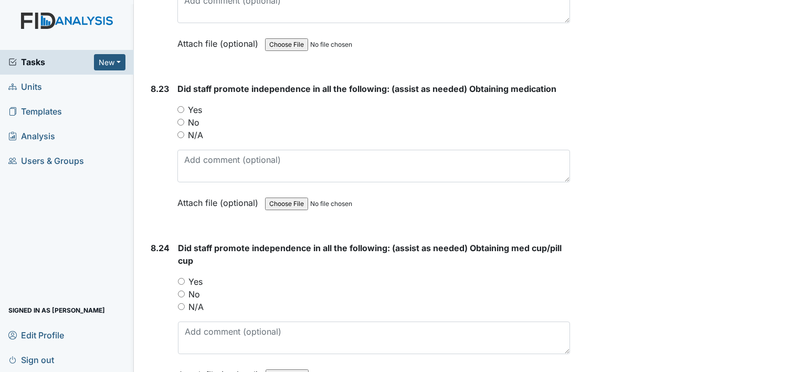
scroll to position [12055, 0]
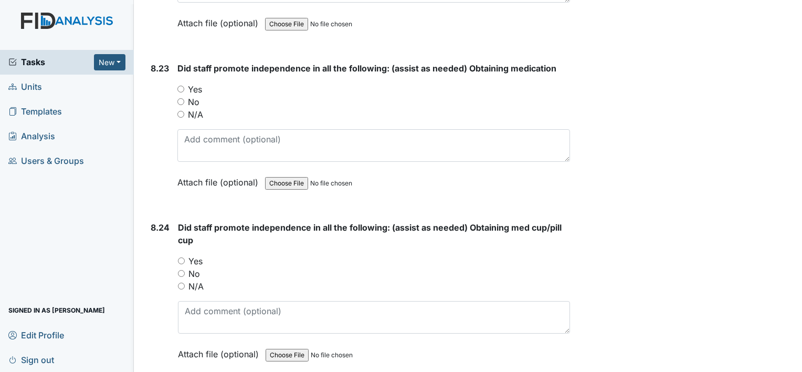
click at [182, 86] on input "Yes" at bounding box center [180, 89] width 7 height 7
radio input "true"
click at [182, 257] on input "Yes" at bounding box center [181, 260] width 7 height 7
radio input "true"
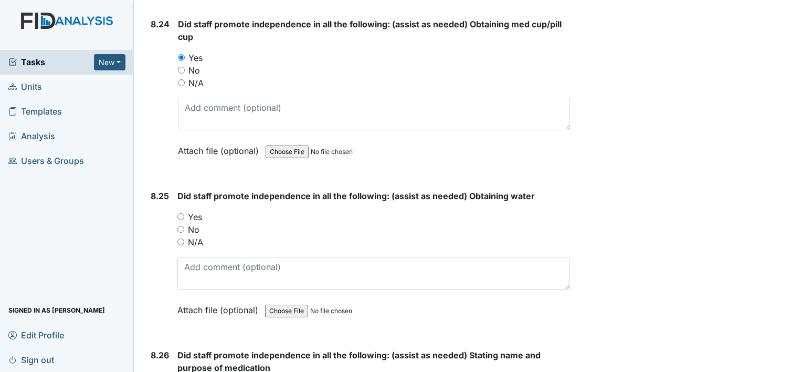
scroll to position [12279, 0]
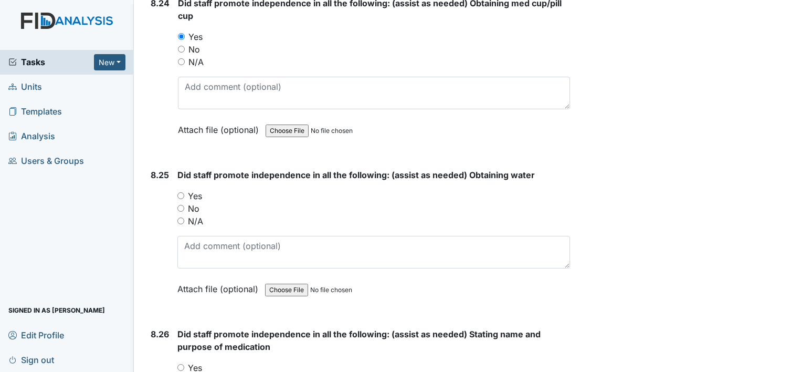
click at [182, 192] on input "Yes" at bounding box center [180, 195] width 7 height 7
radio input "true"
click at [180, 364] on input "Yes" at bounding box center [180, 367] width 7 height 7
radio input "true"
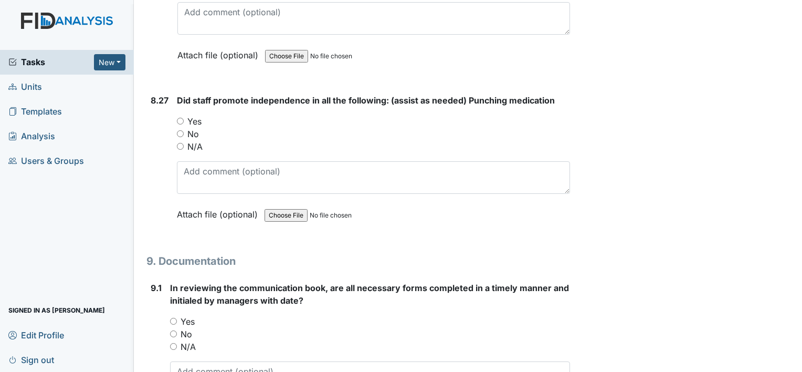
scroll to position [12705, 0]
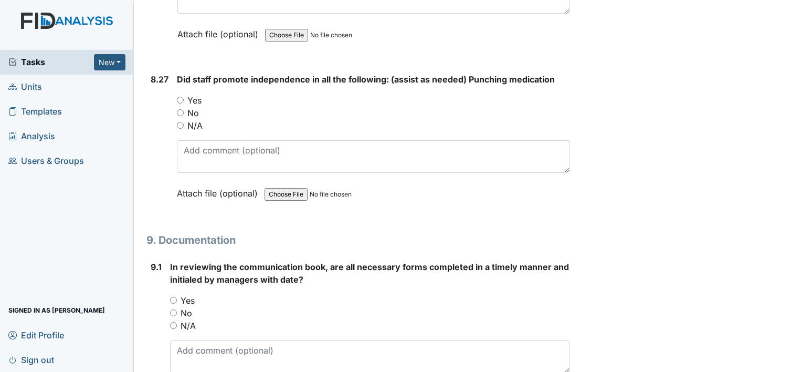
click at [180, 97] on input "Yes" at bounding box center [180, 100] width 7 height 7
radio input "true"
click at [173, 297] on input "Yes" at bounding box center [173, 300] width 7 height 7
radio input "true"
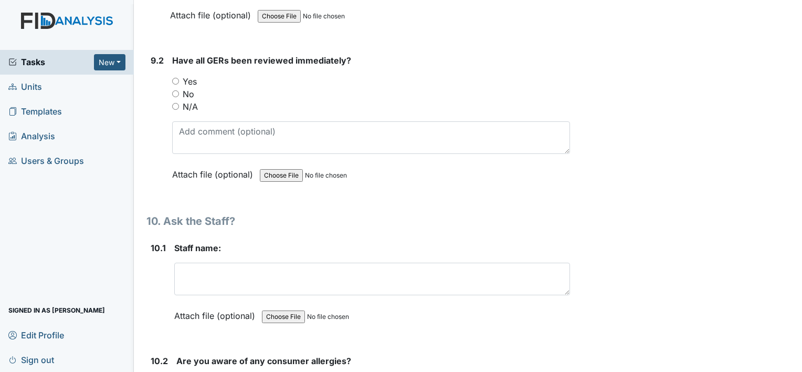
scroll to position [13083, 0]
click at [175, 90] on input "No" at bounding box center [175, 93] width 7 height 7
radio input "true"
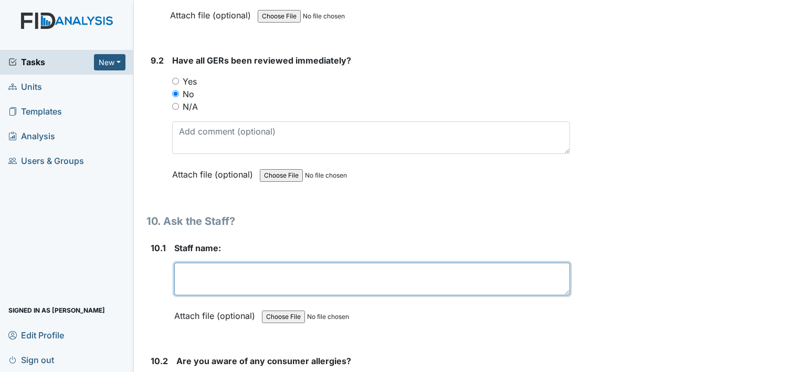
click at [188, 262] on textarea at bounding box center [372, 278] width 396 height 33
type textarea "Abby"
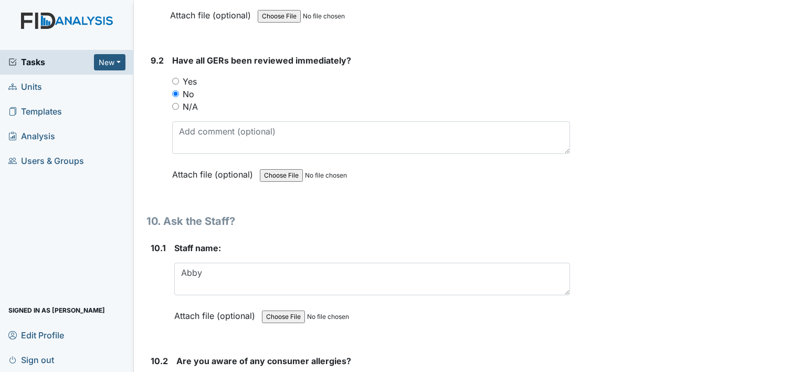
radio input "true"
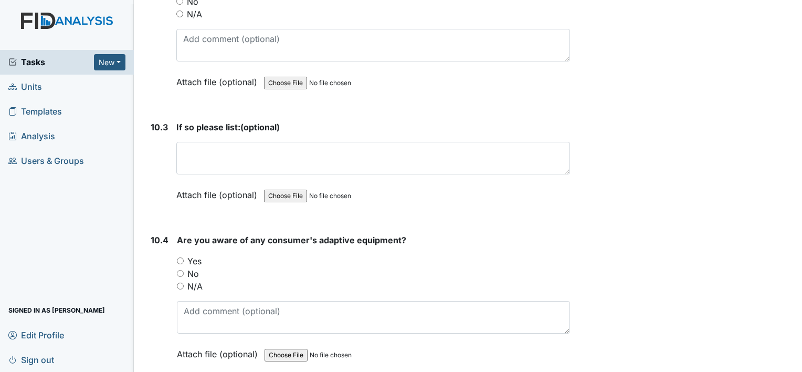
scroll to position [13497, 0]
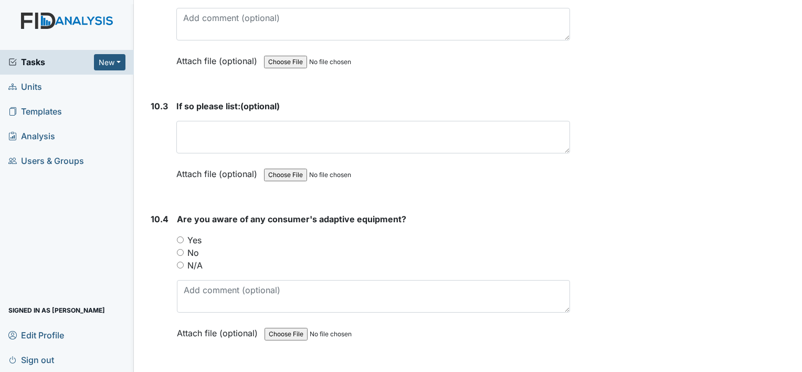
click at [178, 236] on input "Yes" at bounding box center [180, 239] width 7 height 7
radio input "true"
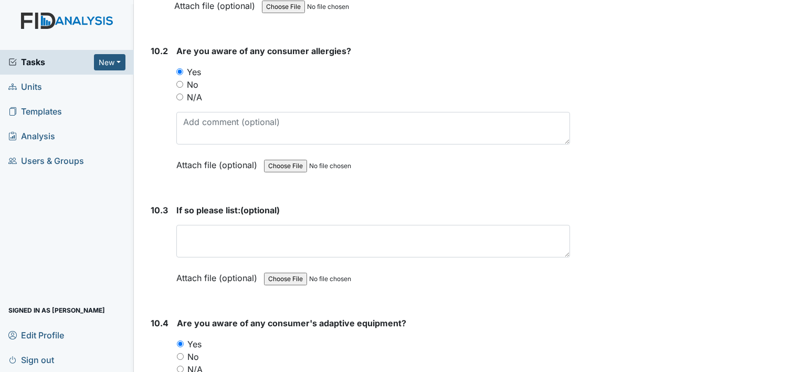
scroll to position [13377, 0]
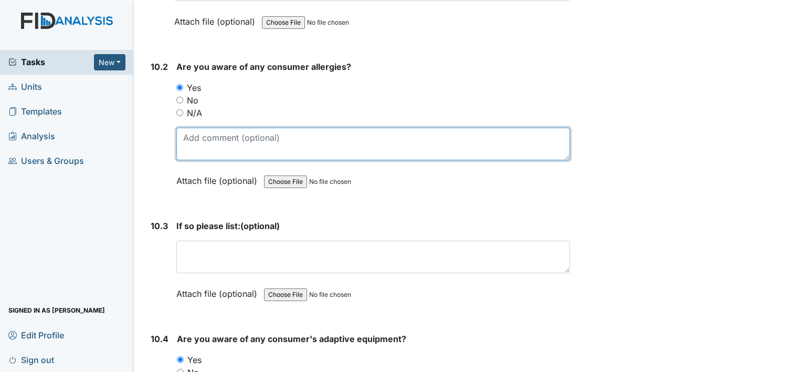
click at [187, 128] on textarea at bounding box center [373, 144] width 394 height 33
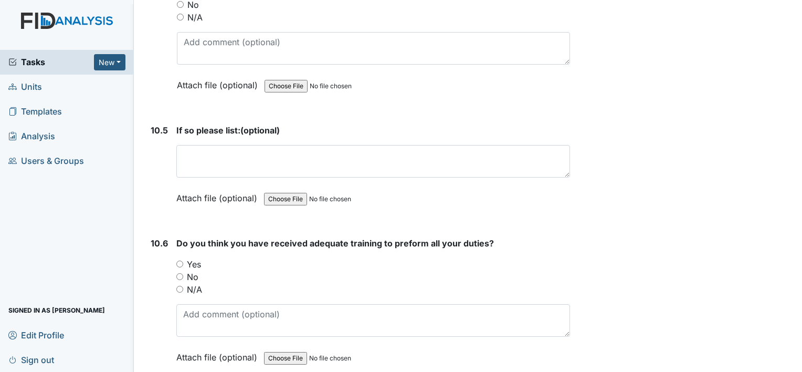
scroll to position [13749, 0]
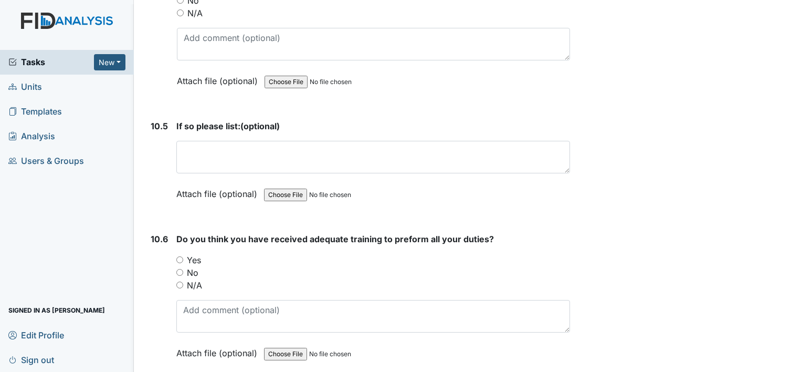
type textarea "Dedrick G- Seafood Helen G- Beef"
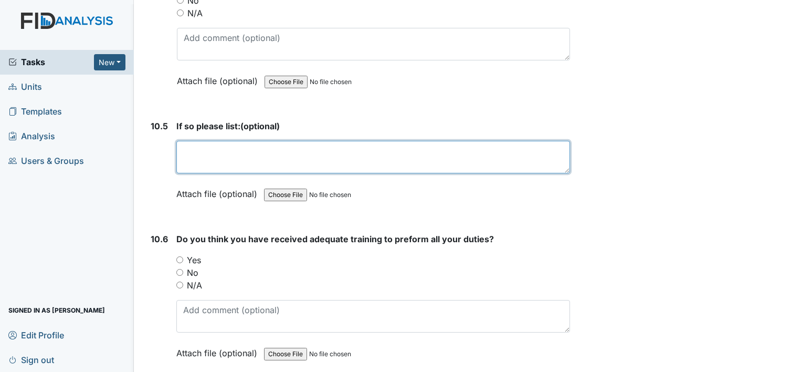
click at [182, 141] on textarea at bounding box center [373, 157] width 394 height 33
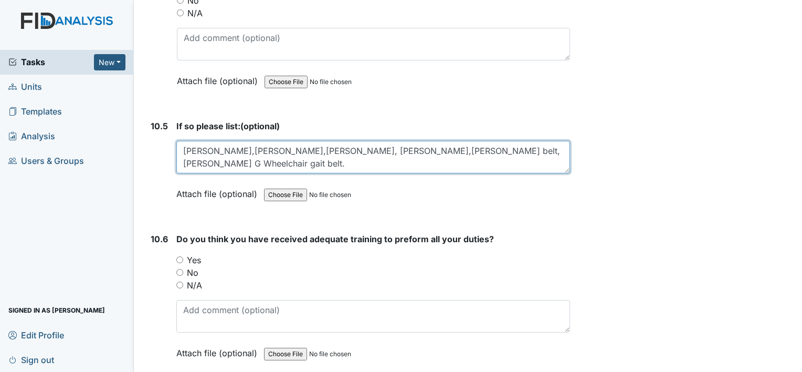
type textarea "John J walker,helment,gait belt, Walter T Gait belt,Shawn K Gait belt, Dedrick …"
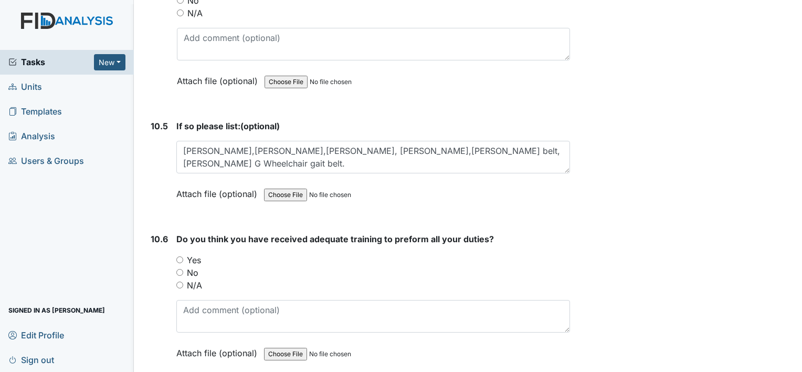
click at [177, 256] on input "Yes" at bounding box center [179, 259] width 7 height 7
radio input "true"
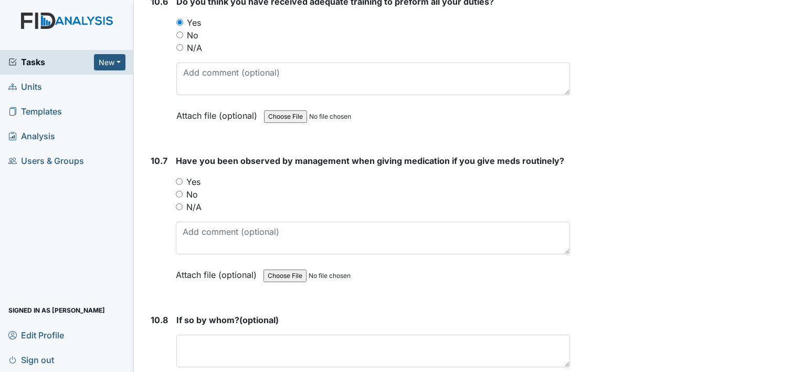
scroll to position [13994, 0]
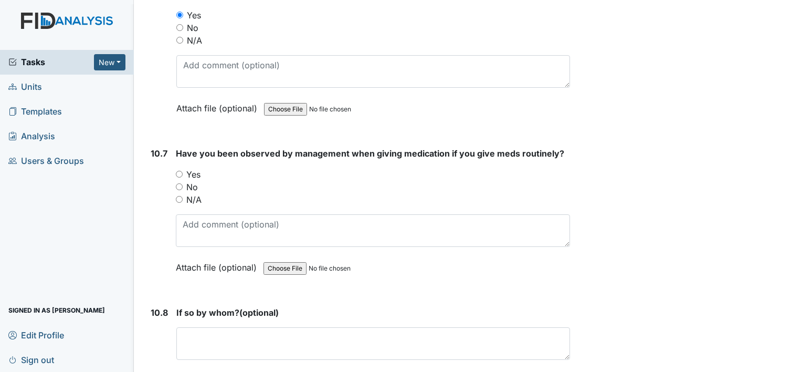
click at [178, 171] on input "Yes" at bounding box center [179, 174] width 7 height 7
radio input "true"
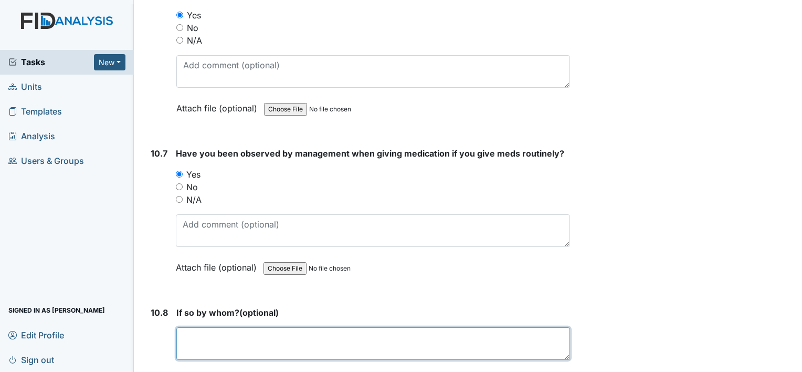
click at [193, 327] on textarea at bounding box center [373, 343] width 394 height 33
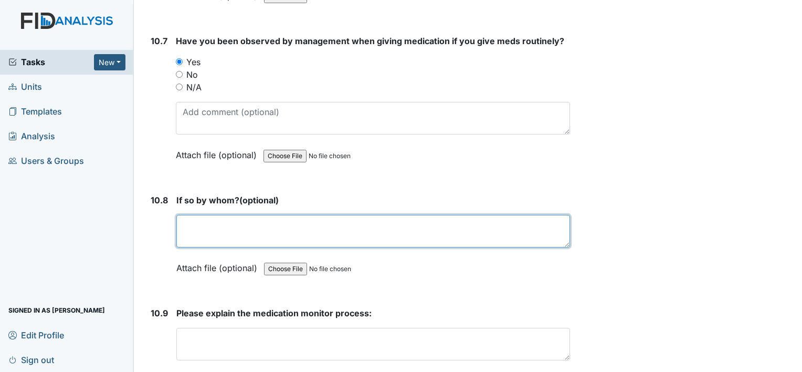
scroll to position [14127, 0]
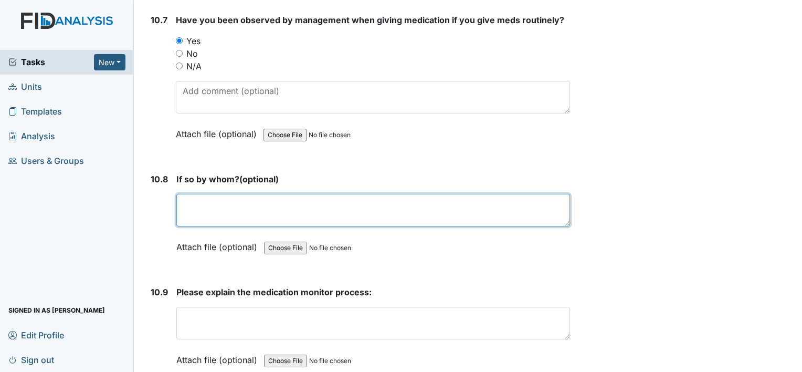
click at [181, 194] on textarea at bounding box center [373, 210] width 394 height 33
type textarea "M Carter"
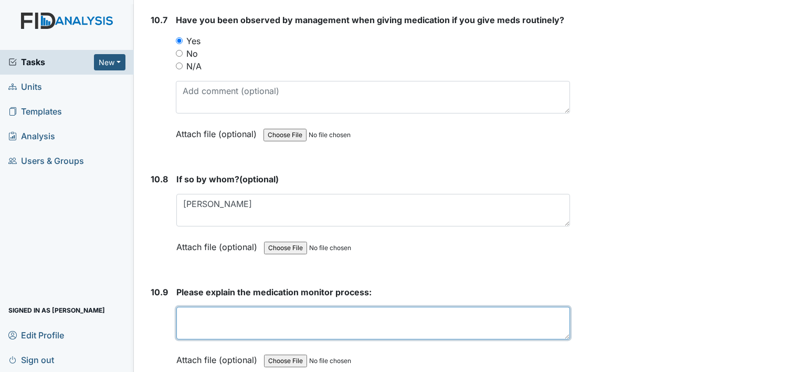
click at [183, 307] on textarea at bounding box center [373, 323] width 394 height 33
type textarea "C"
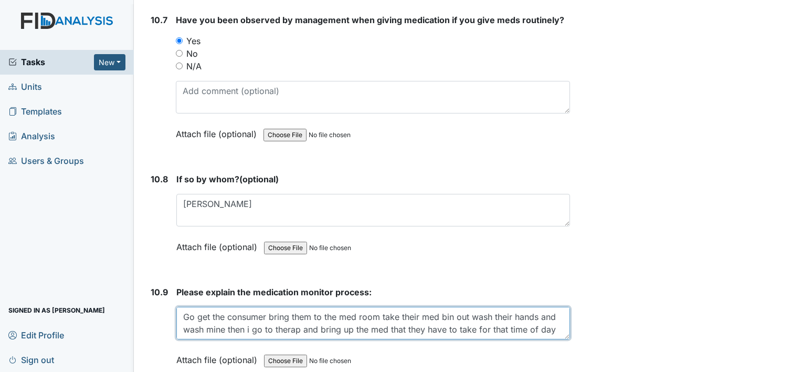
scroll to position [8, 0]
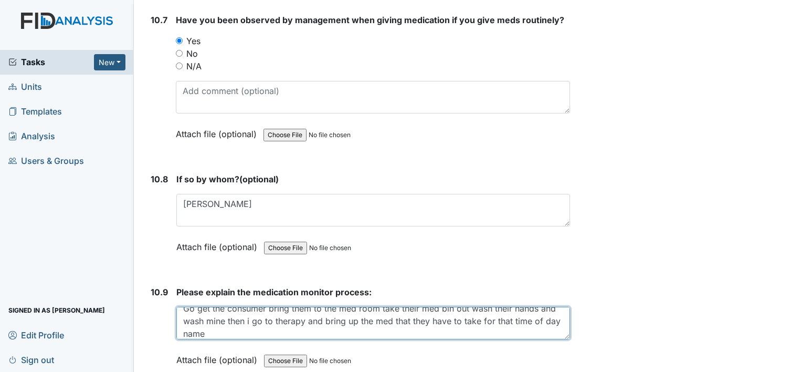
click at [237, 307] on textarea "Go get the consumer bring them to the med room take their med bin out wash thei…" at bounding box center [373, 323] width 394 height 33
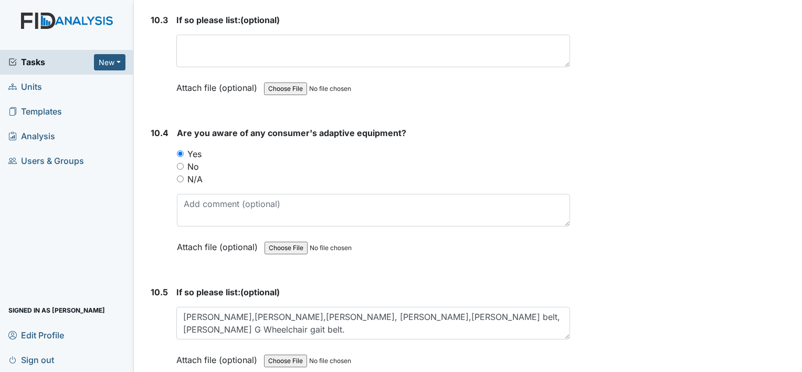
scroll to position [13588, 0]
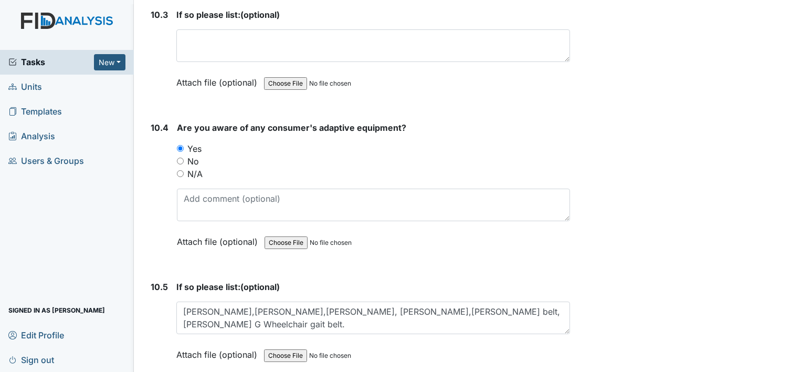
type textarea "Go get the consumer bring them to the med room take their med bin out wash thei…"
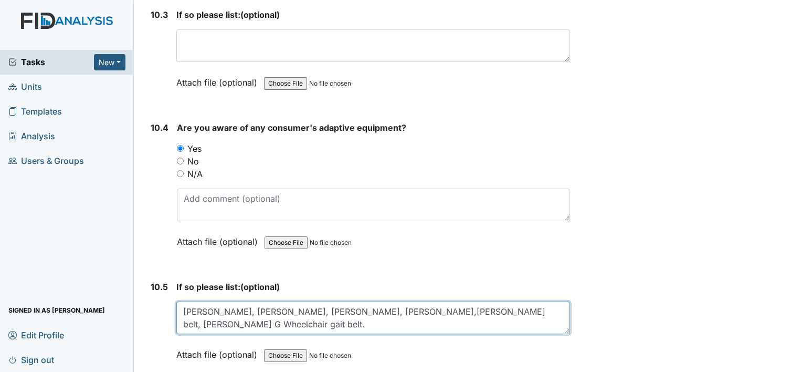
click at [217, 301] on textarea "John J walker, helment, gait belt, Walter T Gait belt,Shawn K Gait belt, Dedric…" at bounding box center [373, 317] width 394 height 33
type textarea "John J walker, helmet, gait belt, Walter T Gait belt ,Shawn K Gait belt, Dedric…"
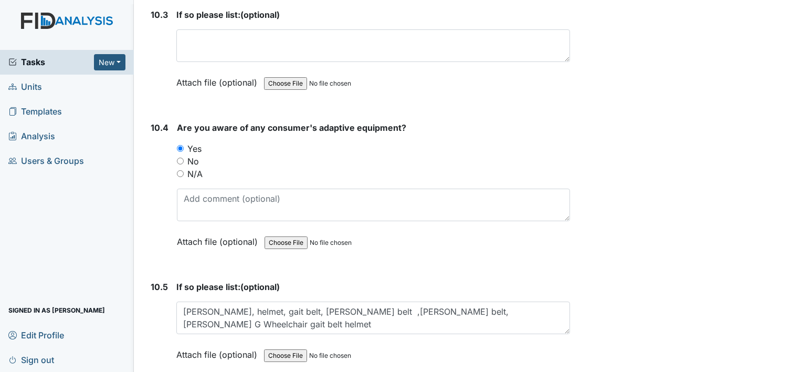
click at [420, 292] on div "If so please list: (optional) John J walker, helmet, gait belt, Walter T Gait b…" at bounding box center [373, 324] width 394 height 88
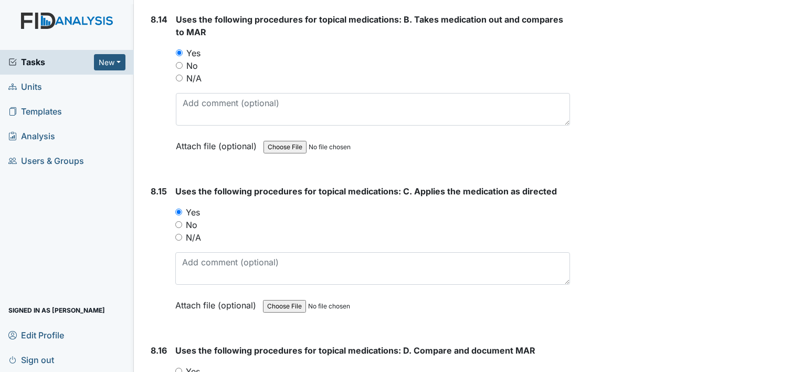
scroll to position [10601, 0]
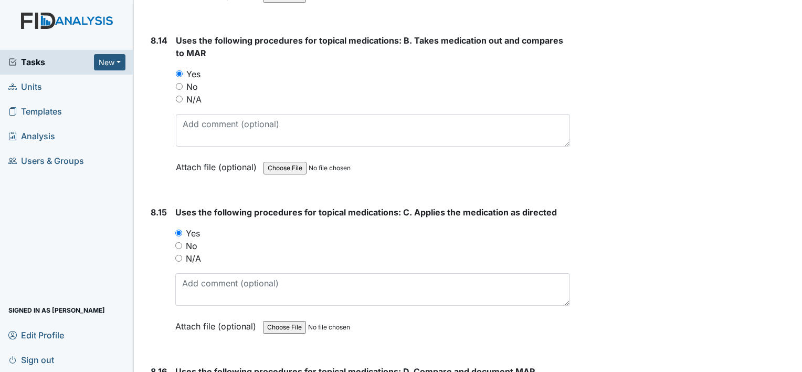
click at [178, 242] on input "No" at bounding box center [178, 245] width 7 height 7
radio input "true"
click at [178, 83] on input "No" at bounding box center [179, 86] width 7 height 7
radio input "true"
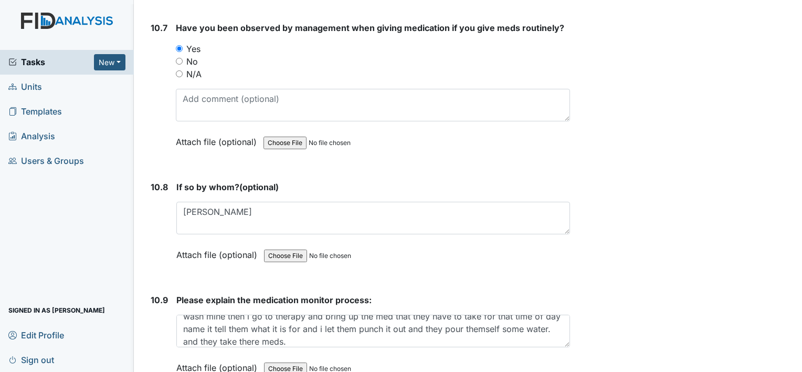
scroll to position [14134, 0]
